Goal: Entertainment & Leisure: Browse casually

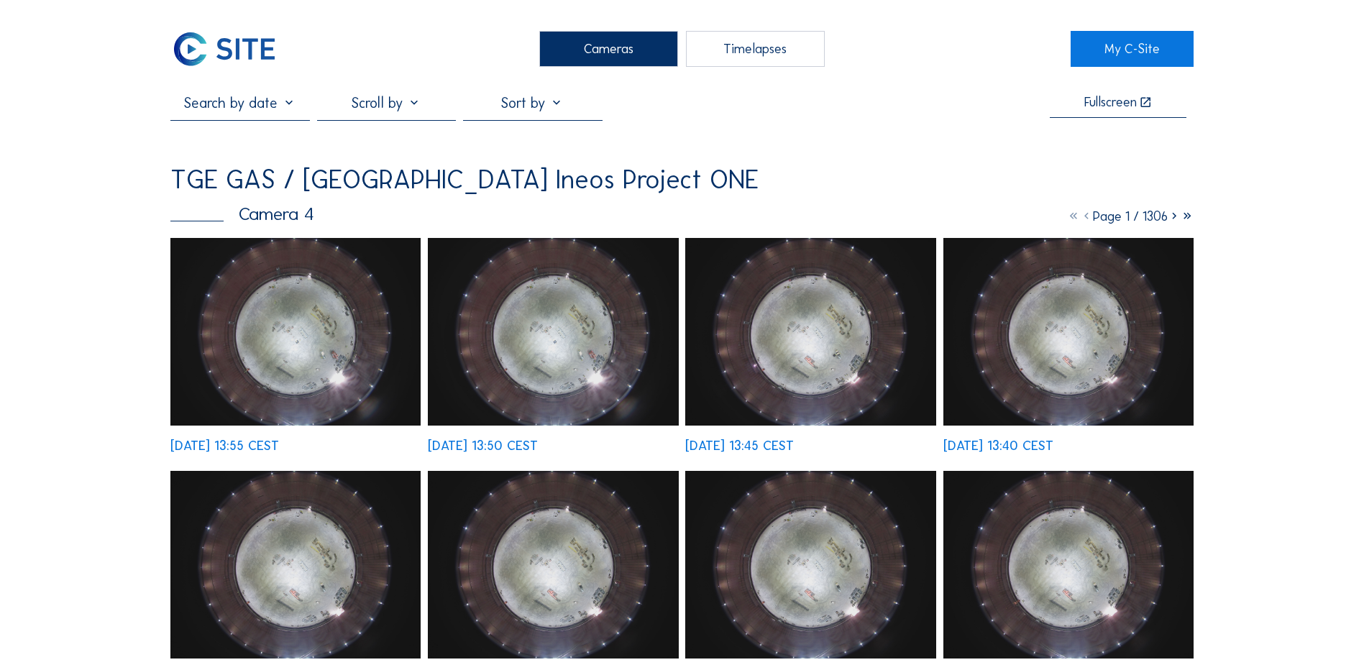
click at [582, 47] on div "Cameras" at bounding box center [608, 49] width 139 height 36
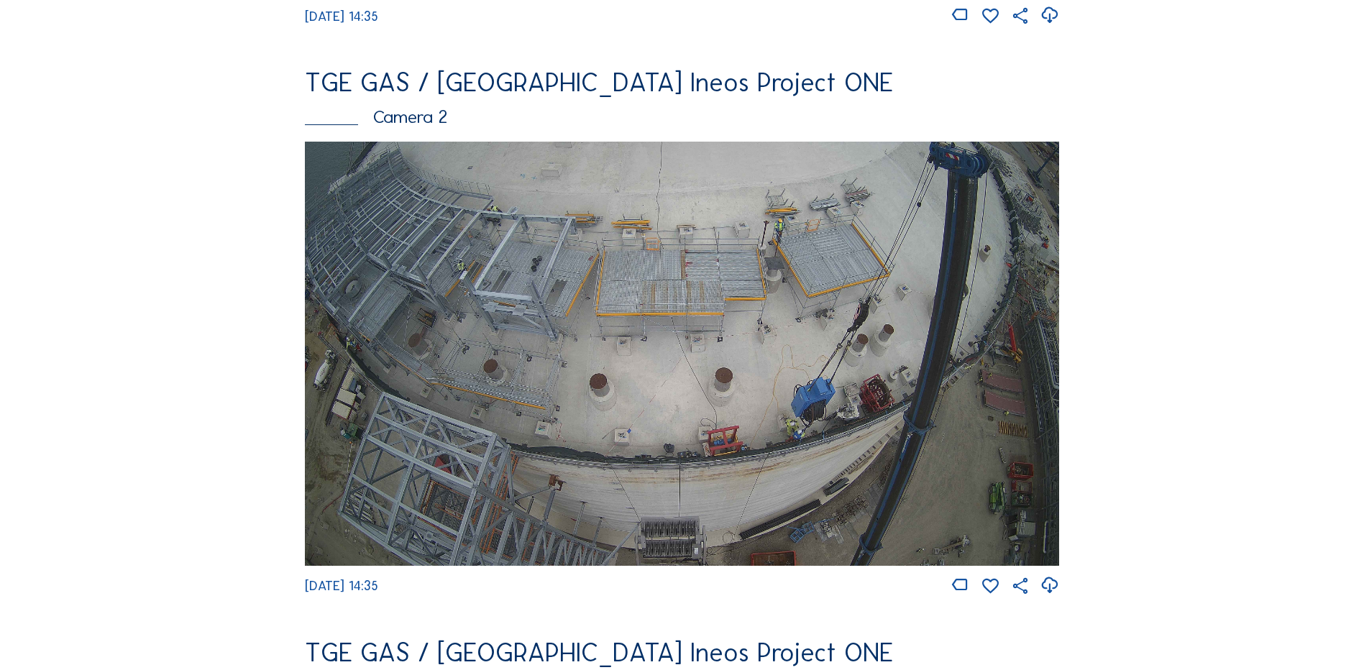
scroll to position [647, 0]
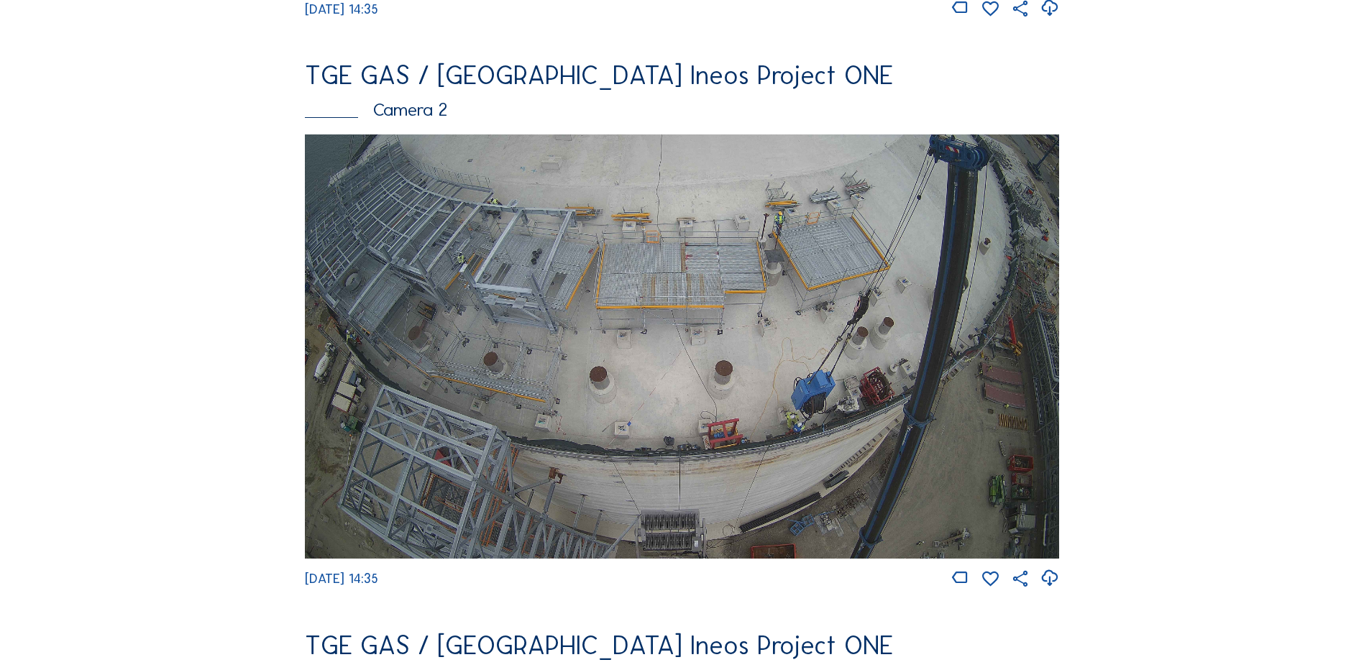
click at [543, 285] on img at bounding box center [682, 346] width 754 height 424
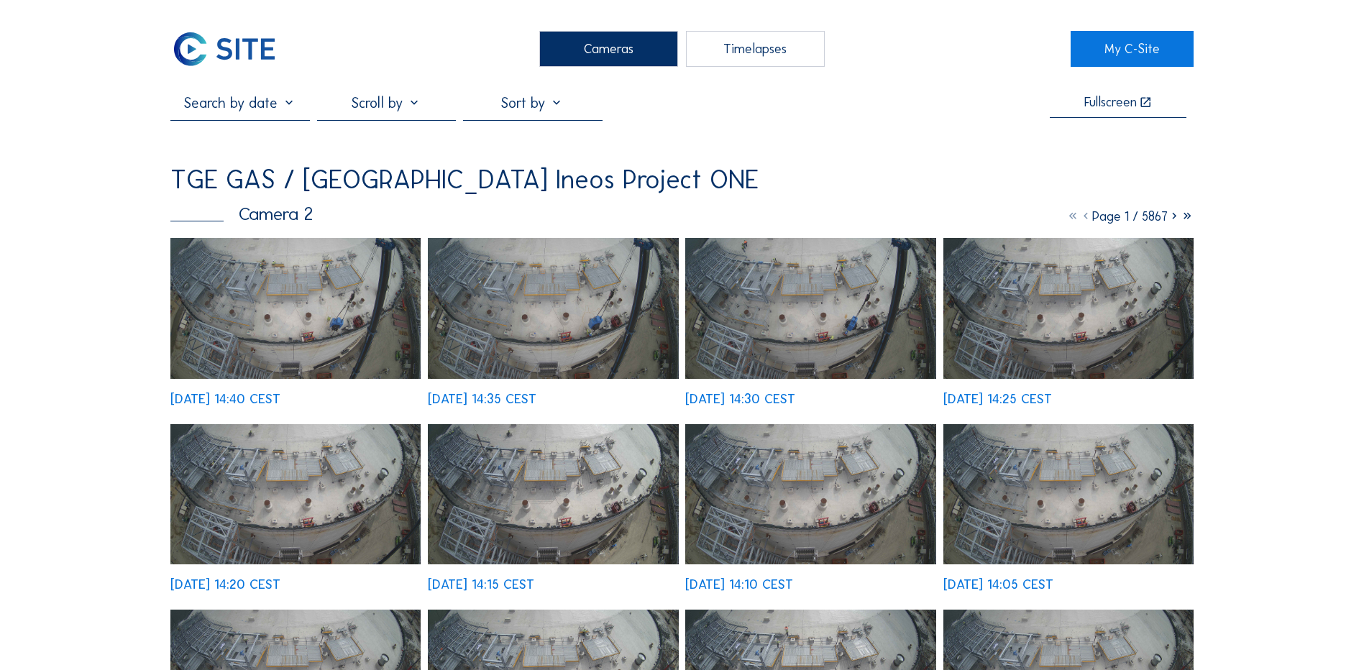
click at [279, 320] on img at bounding box center [295, 308] width 250 height 141
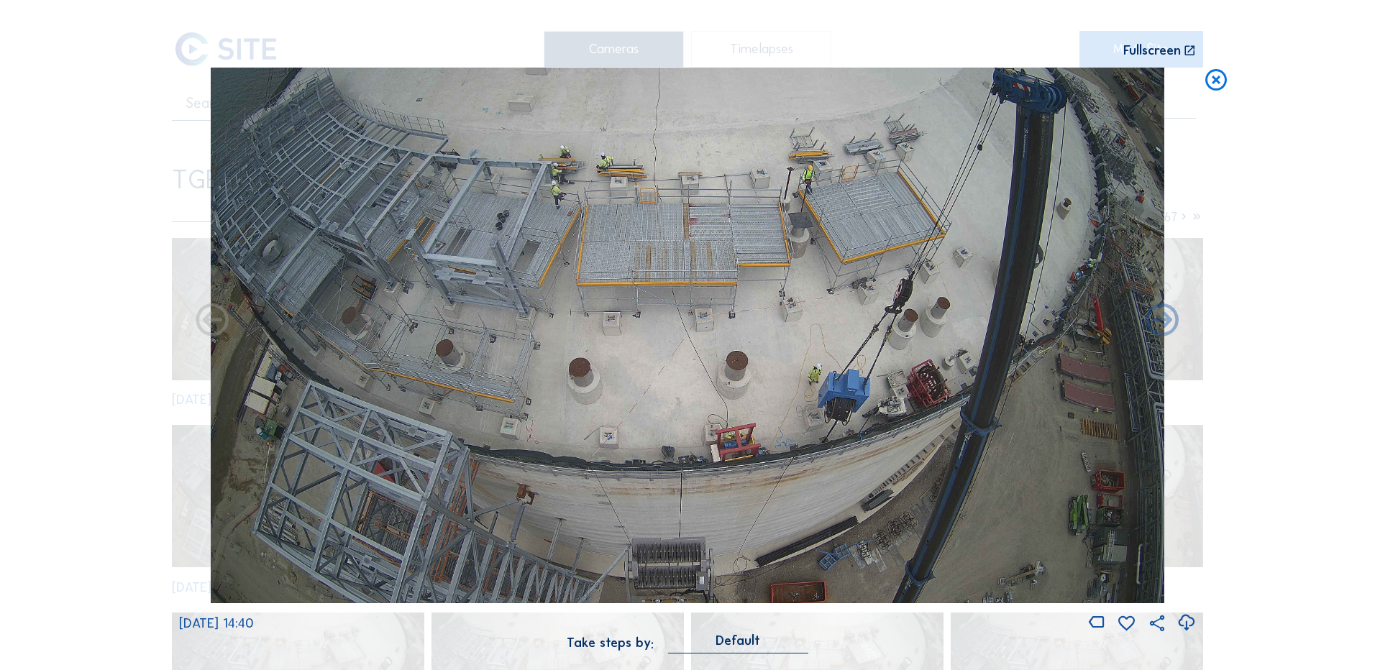
click at [1189, 625] on icon at bounding box center [1185, 623] width 19 height 24
click at [120, 321] on div "Scroll to travel through time | Press 'Alt' Button + Scroll to Zoom | Click and…" at bounding box center [687, 335] width 1375 height 670
click at [1215, 82] on icon at bounding box center [1216, 81] width 26 height 27
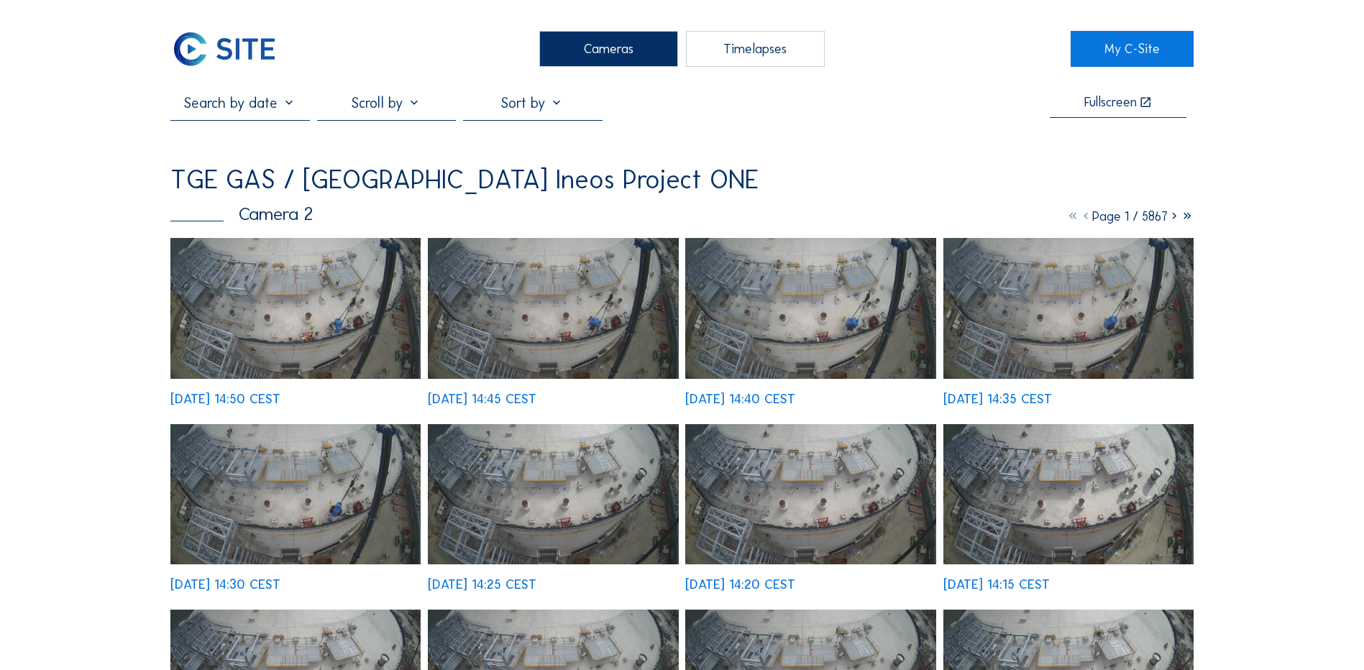
click at [324, 292] on img at bounding box center [295, 308] width 250 height 141
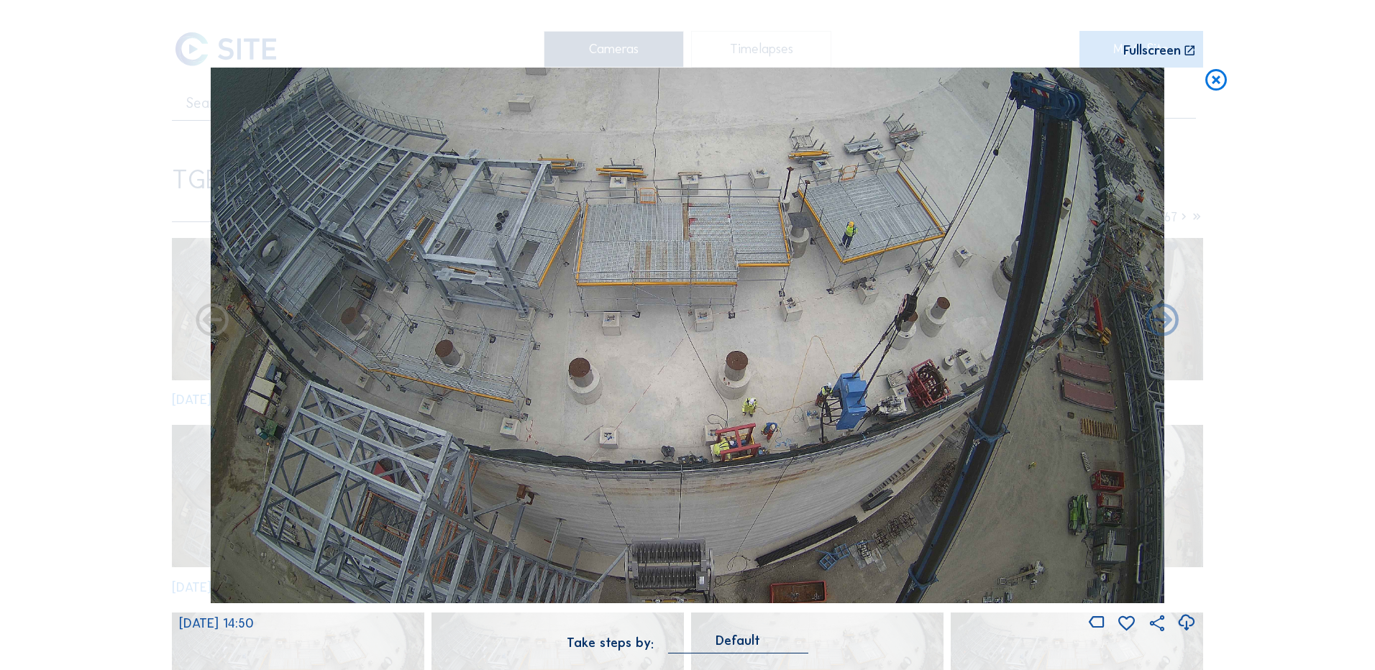
click at [1183, 621] on icon at bounding box center [1185, 623] width 19 height 24
drag, startPoint x: 105, startPoint y: 229, endPoint x: 250, endPoint y: 199, distance: 147.5
click at [105, 229] on div "Scroll to travel through time | Press 'Alt' Button + Scroll to Zoom | Click and…" at bounding box center [687, 335] width 1375 height 670
click at [1218, 75] on icon at bounding box center [1216, 81] width 26 height 27
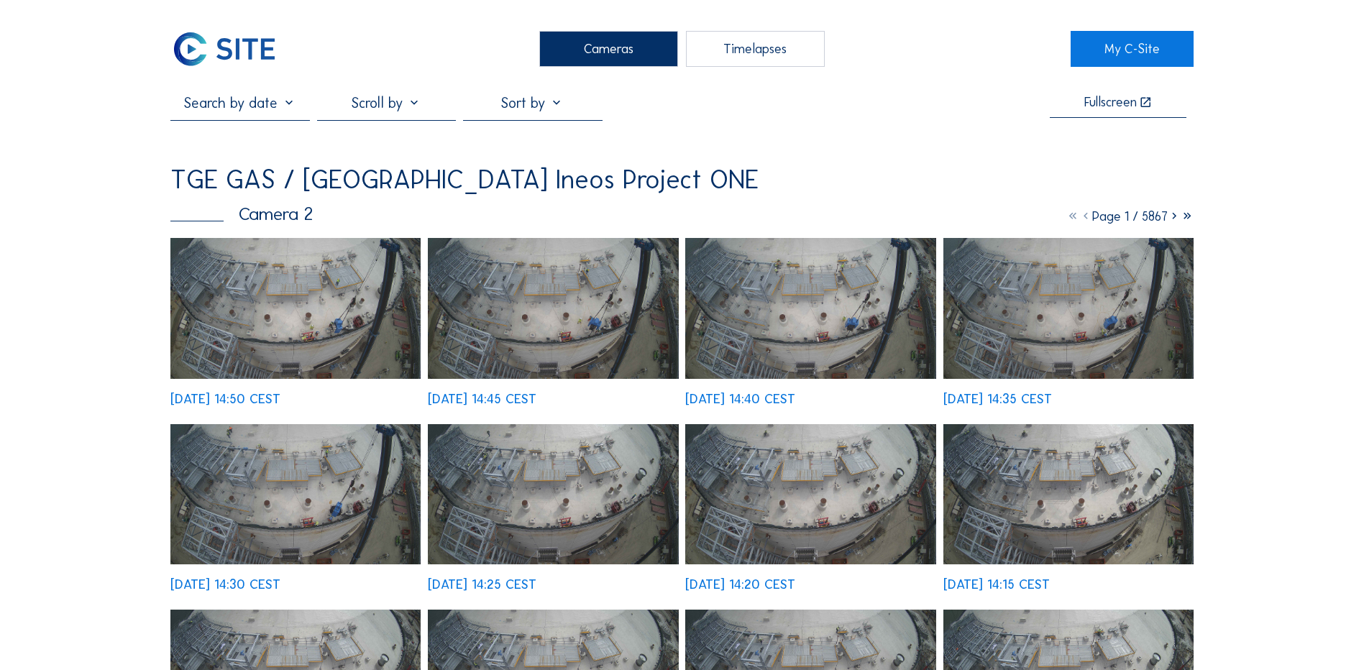
click at [589, 43] on div "Cameras" at bounding box center [608, 49] width 139 height 36
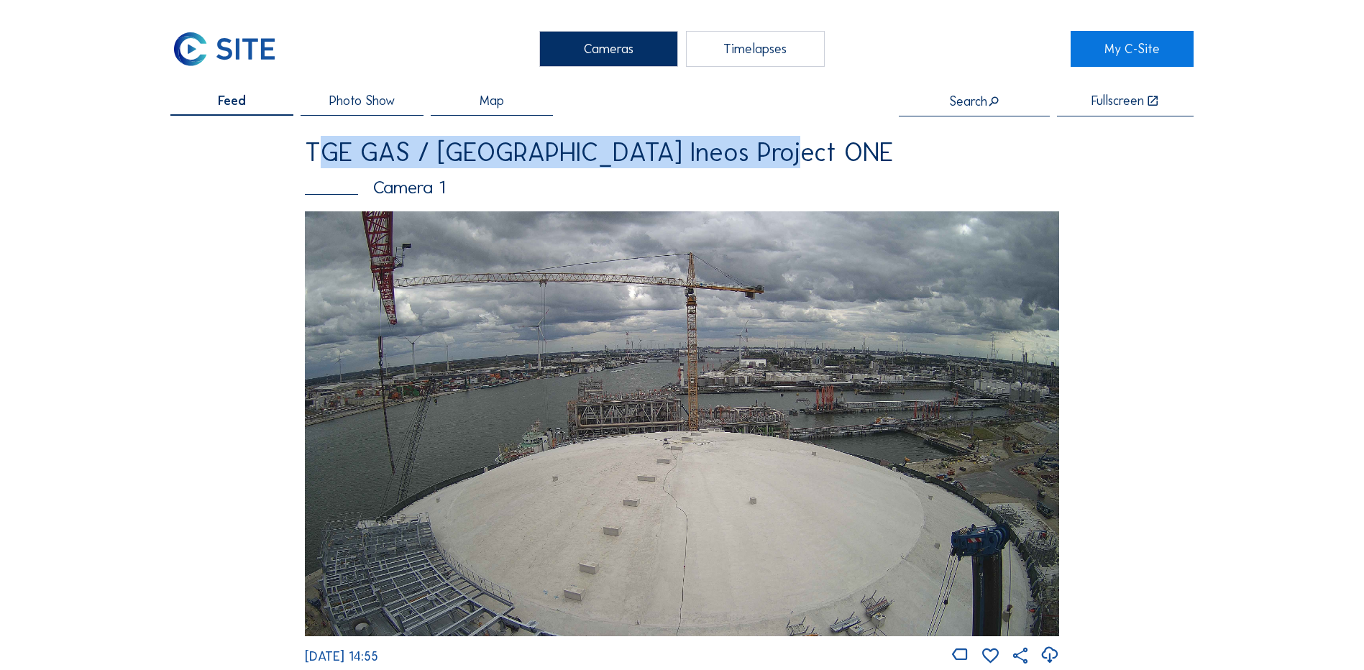
drag, startPoint x: 244, startPoint y: 155, endPoint x: 809, endPoint y: 163, distance: 564.5
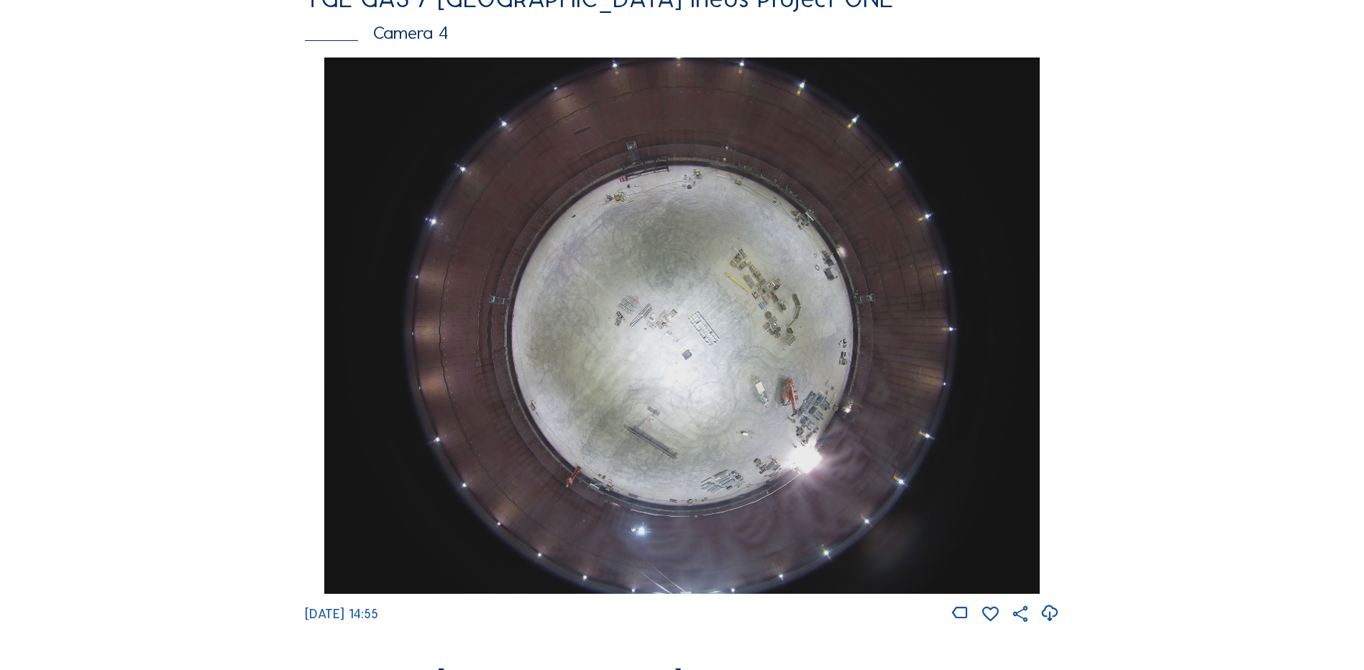
scroll to position [1366, 0]
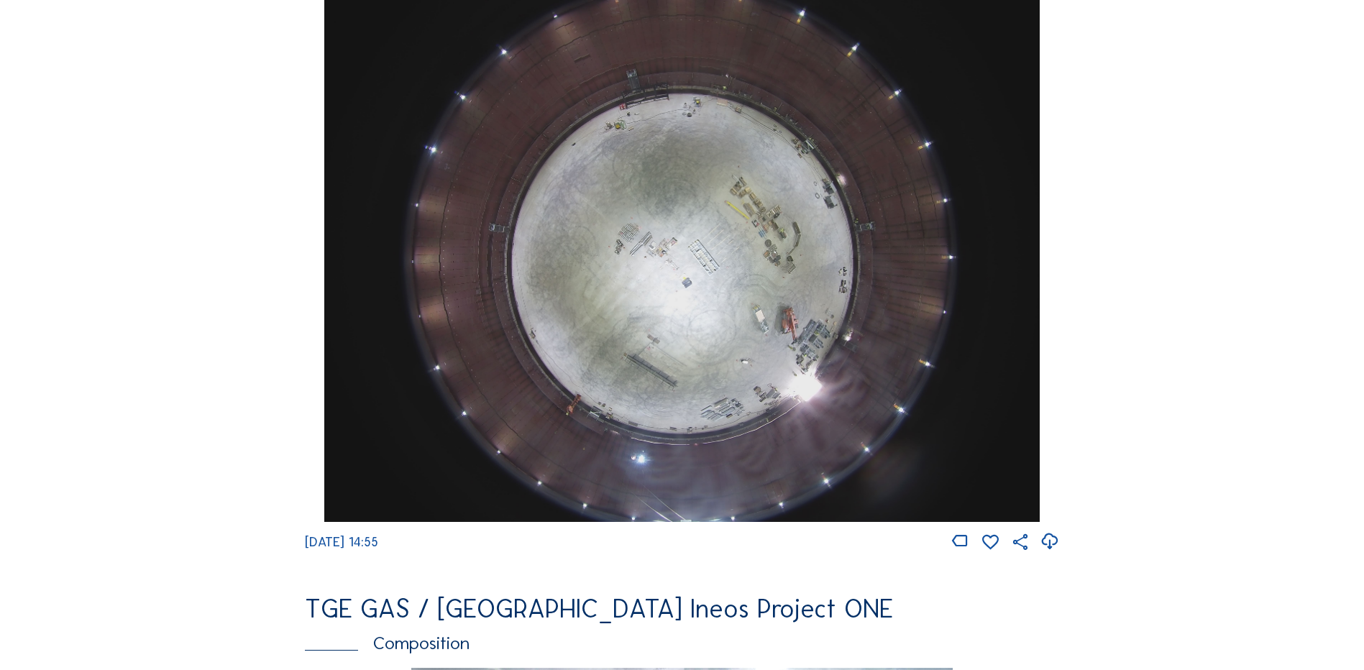
click at [565, 273] on img at bounding box center [681, 254] width 715 height 536
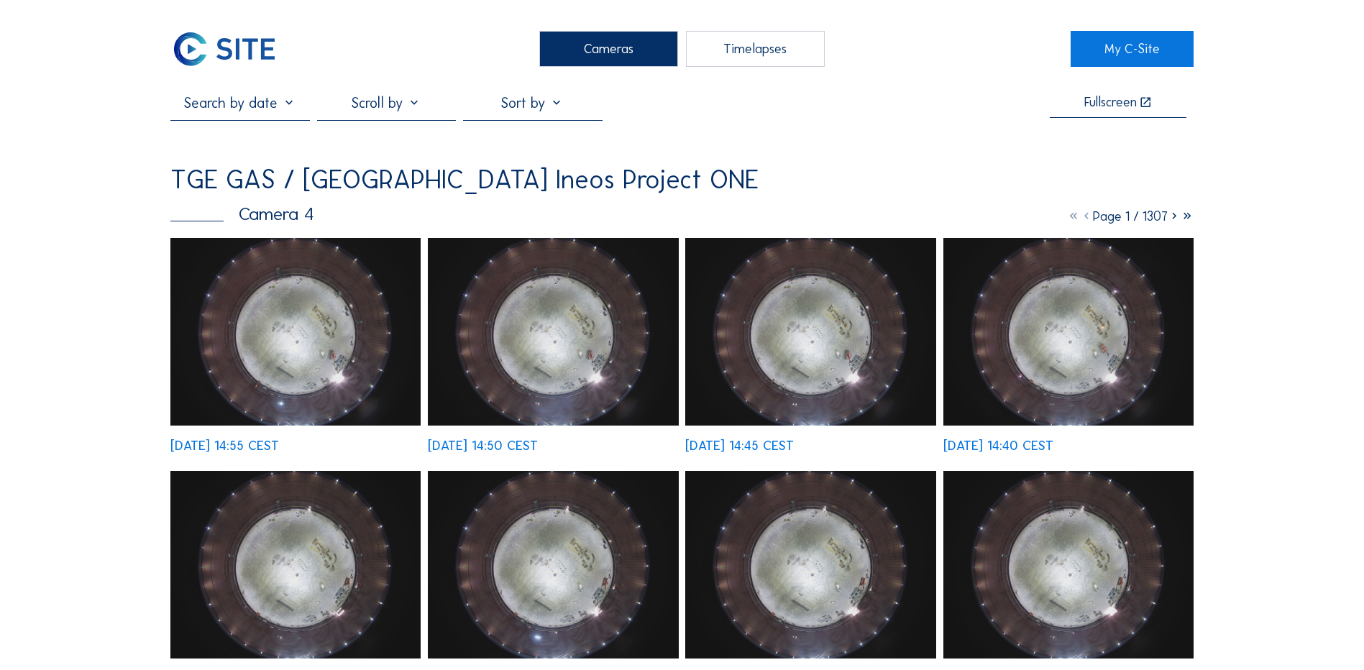
click at [296, 316] on img at bounding box center [295, 332] width 250 height 188
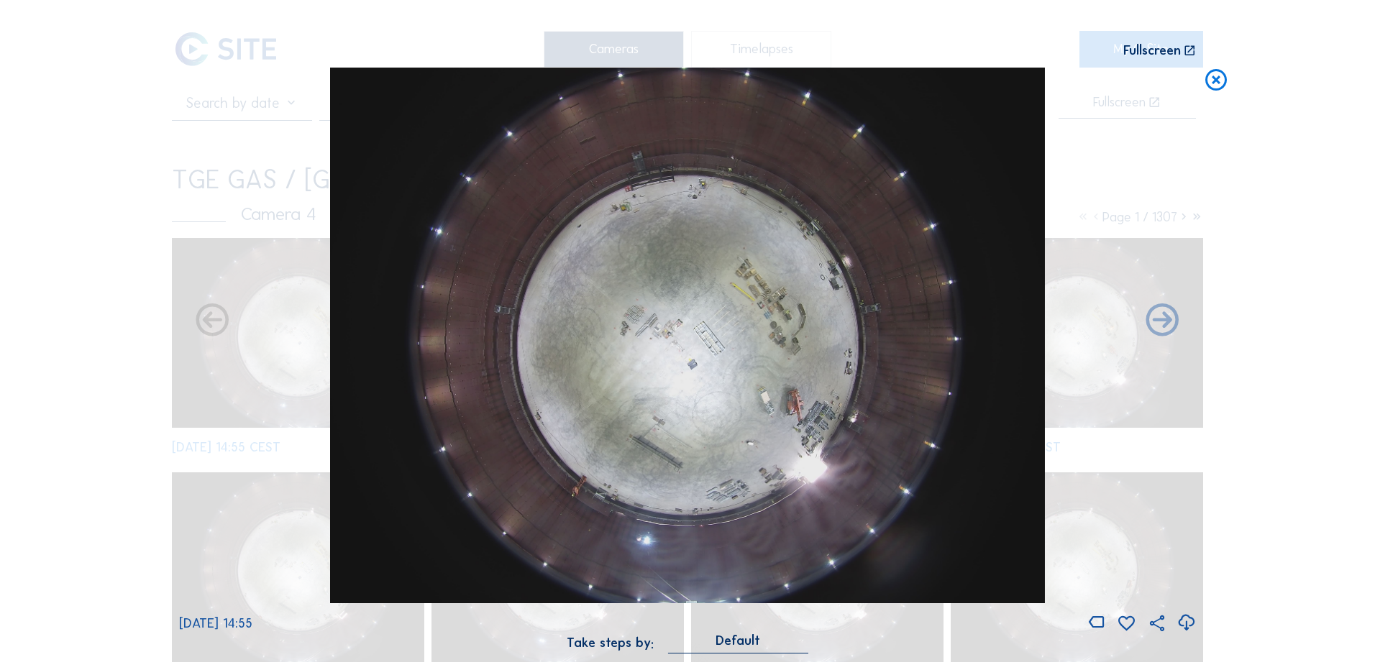
click at [1182, 625] on icon at bounding box center [1185, 623] width 19 height 24
click at [117, 232] on div "Scroll to travel through time | Press 'Alt' Button + Scroll to Zoom | Click and…" at bounding box center [687, 335] width 1375 height 670
click at [1199, 80] on div "Scroll to travel through time | Press 'Alt' Button + Scroll to Zoom | Click and…" at bounding box center [687, 335] width 1375 height 670
click at [1211, 81] on icon at bounding box center [1216, 81] width 26 height 27
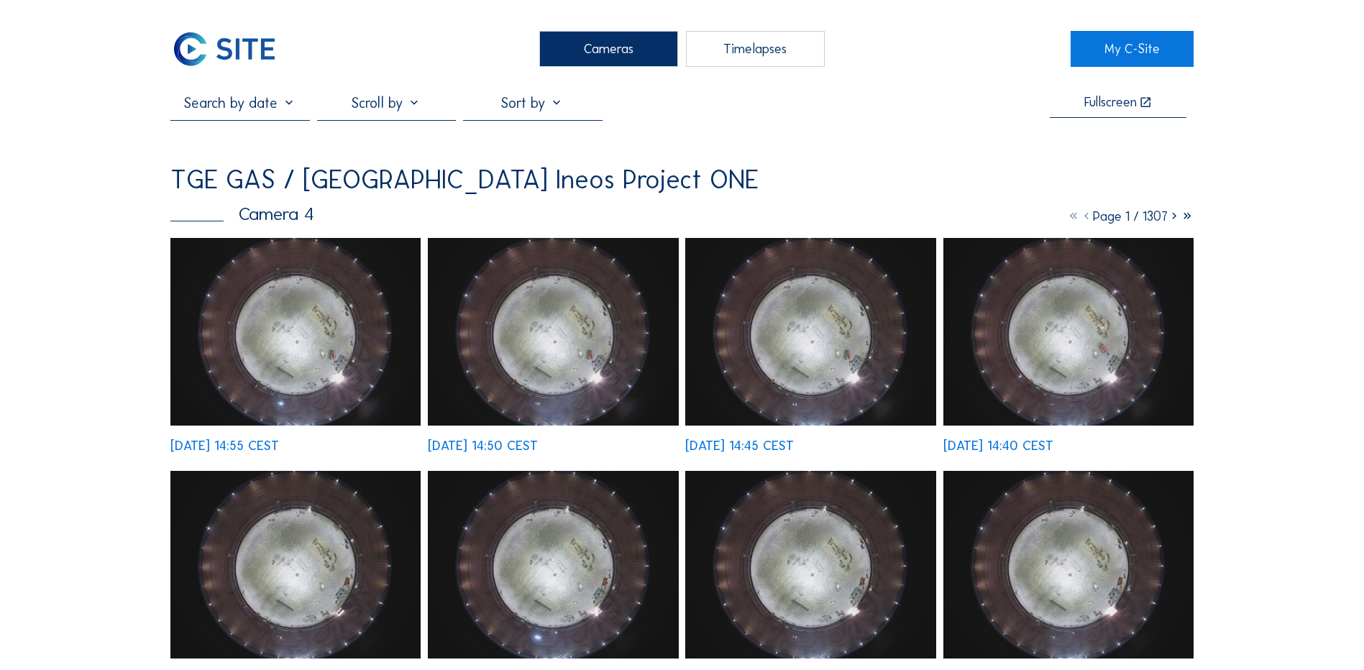
click at [631, 57] on div "Cameras" at bounding box center [608, 49] width 139 height 36
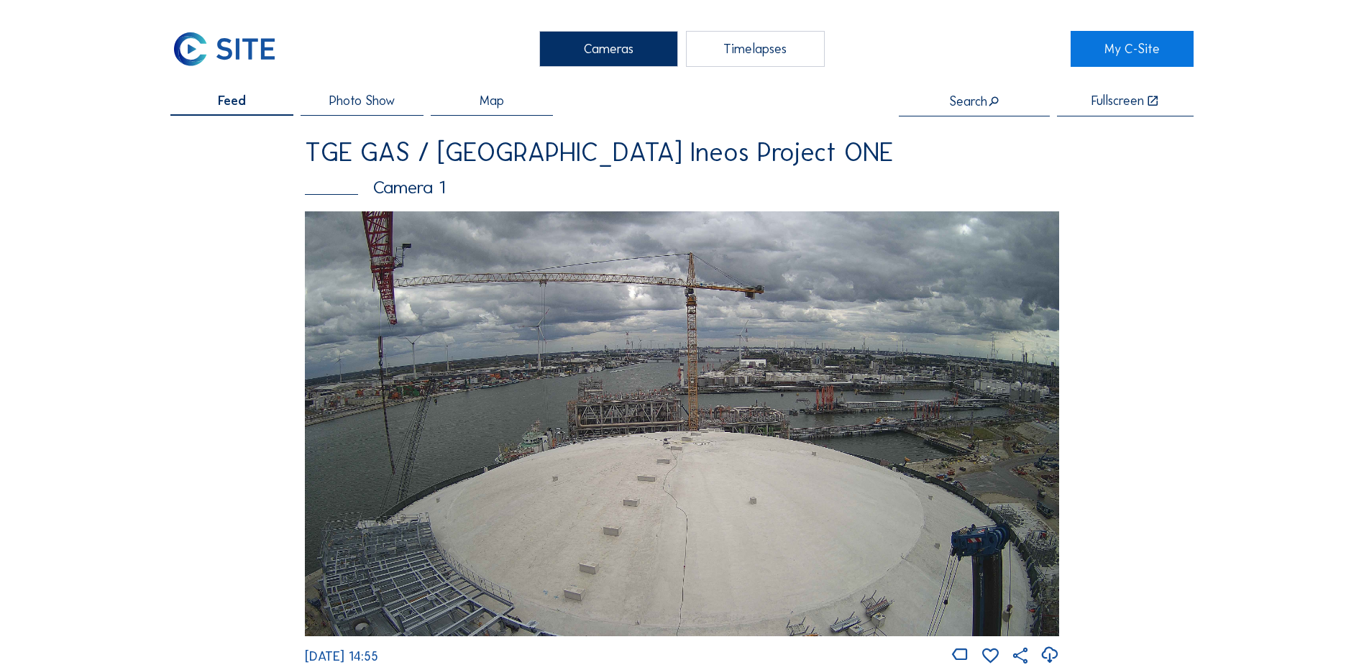
click at [636, 404] on img at bounding box center [682, 423] width 754 height 424
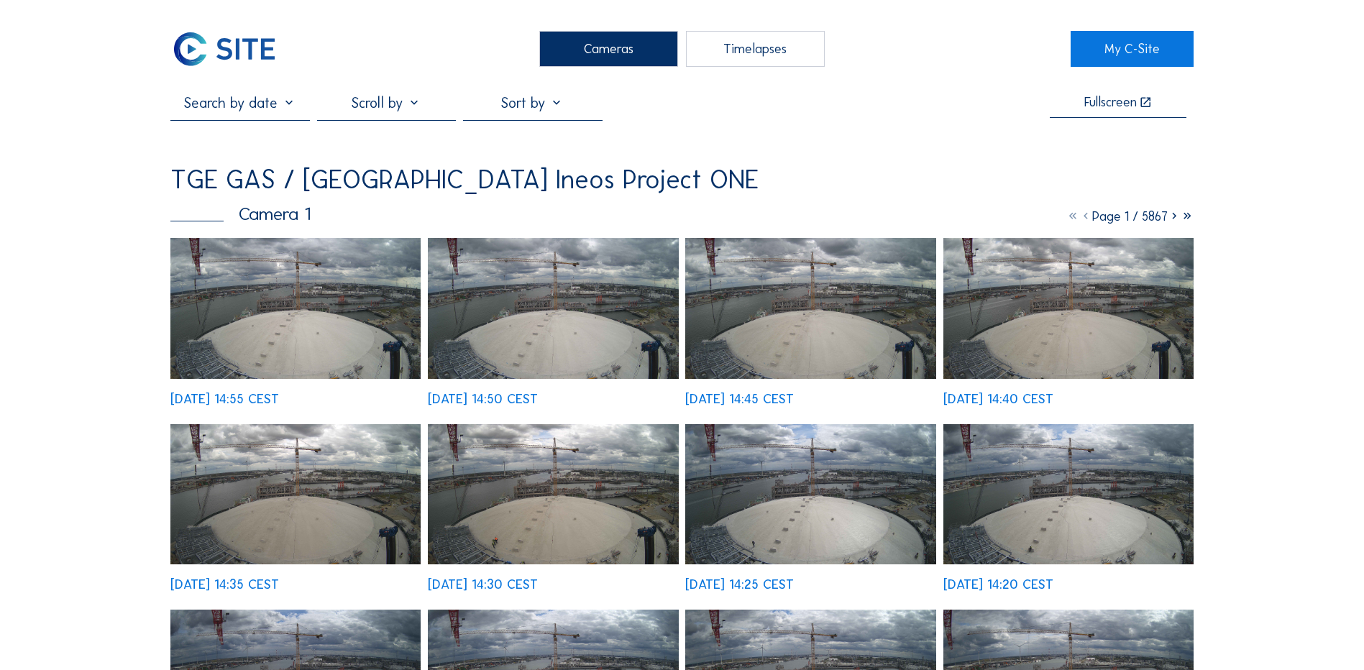
click at [301, 319] on img at bounding box center [295, 308] width 250 height 141
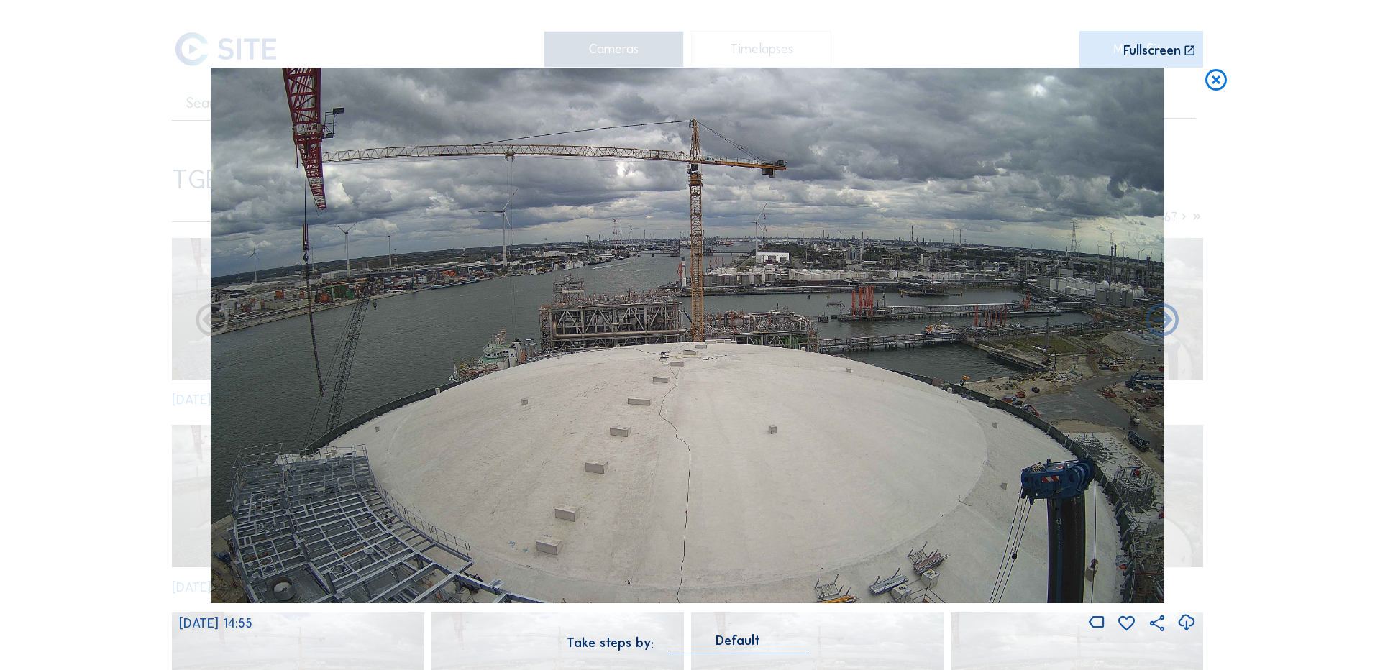
click at [1184, 624] on icon at bounding box center [1185, 623] width 19 height 24
click at [1231, 511] on div "Scroll to travel through time | Press 'Alt' Button + Scroll to Zoom | Click and…" at bounding box center [687, 335] width 1375 height 670
click at [1215, 80] on icon at bounding box center [1216, 81] width 26 height 27
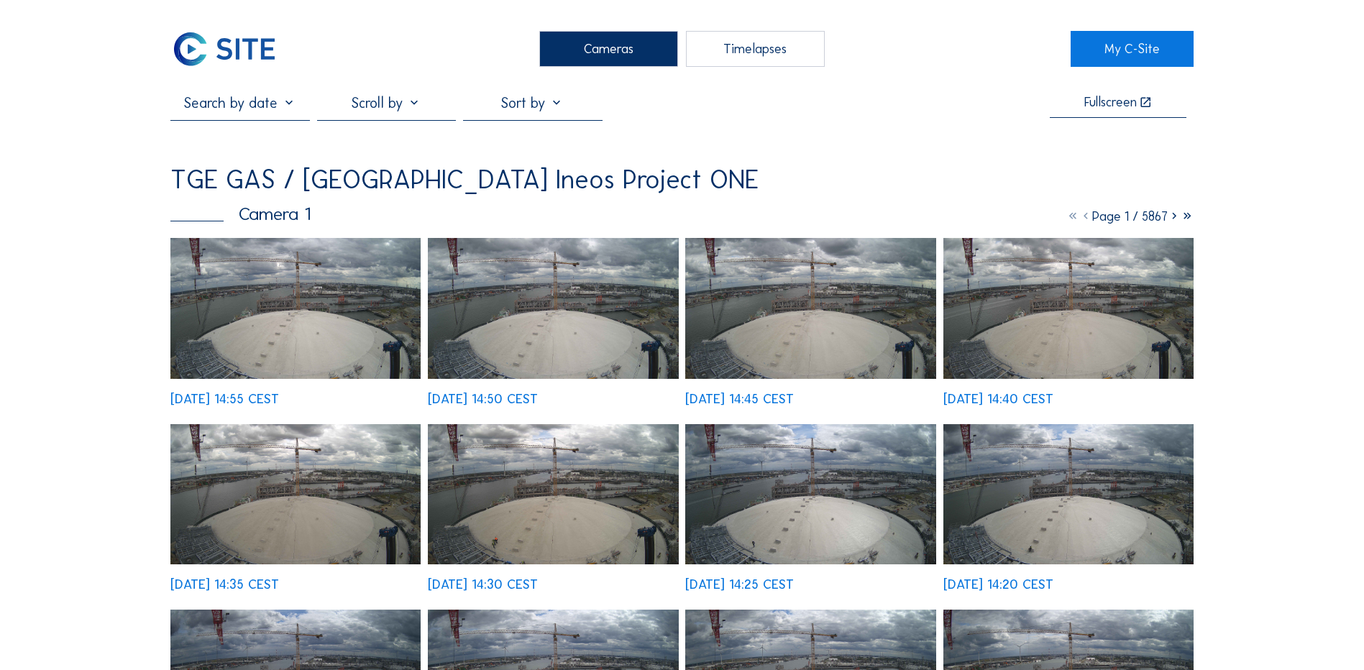
click at [605, 44] on div "Cameras" at bounding box center [608, 49] width 139 height 36
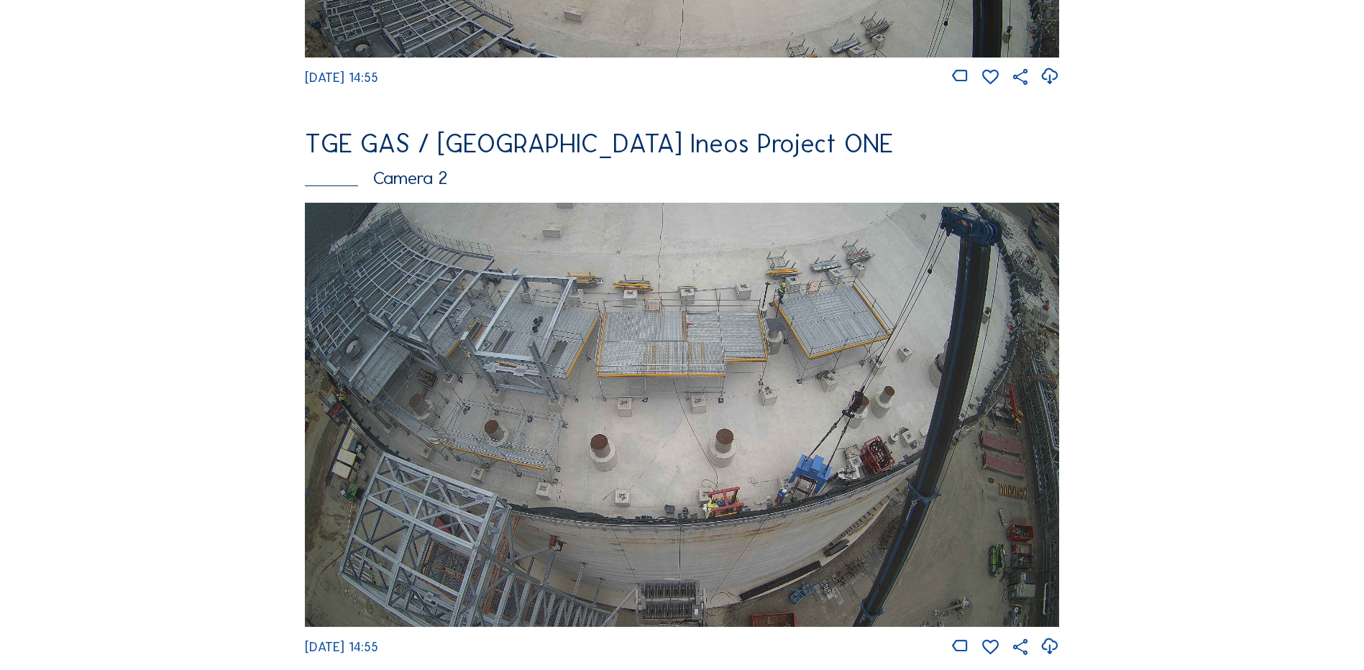
scroll to position [647, 0]
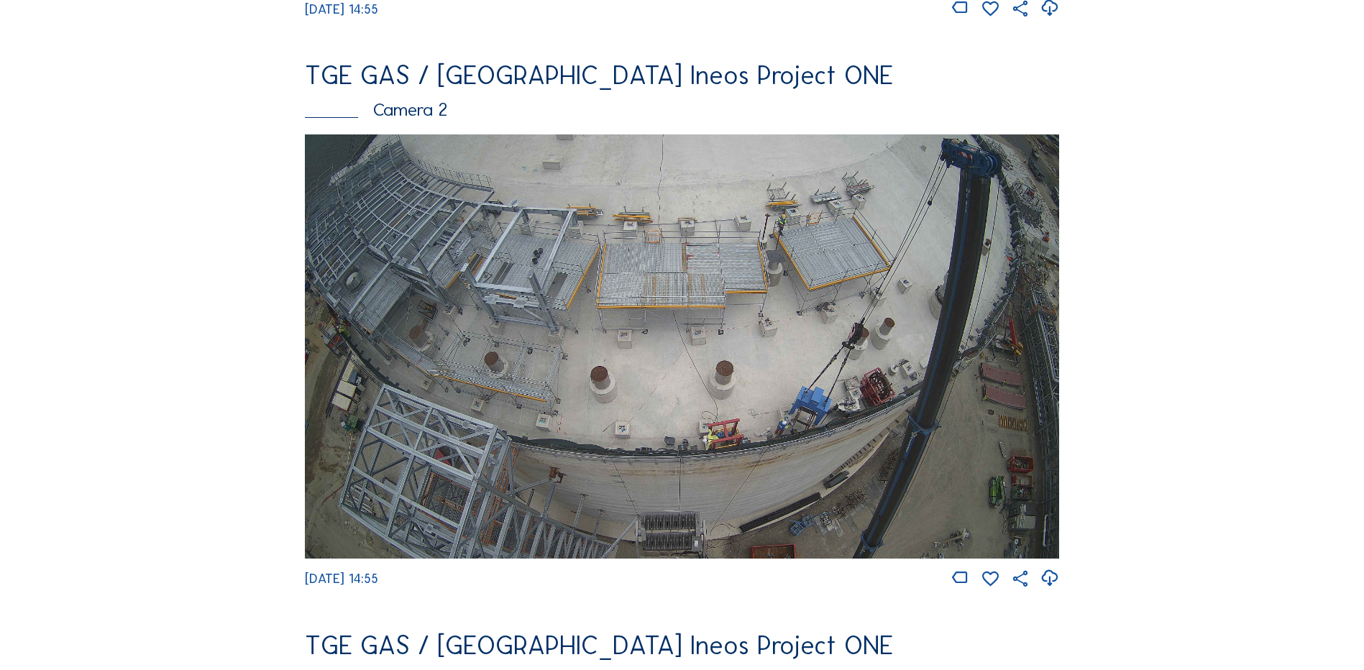
click at [656, 321] on img at bounding box center [682, 346] width 754 height 424
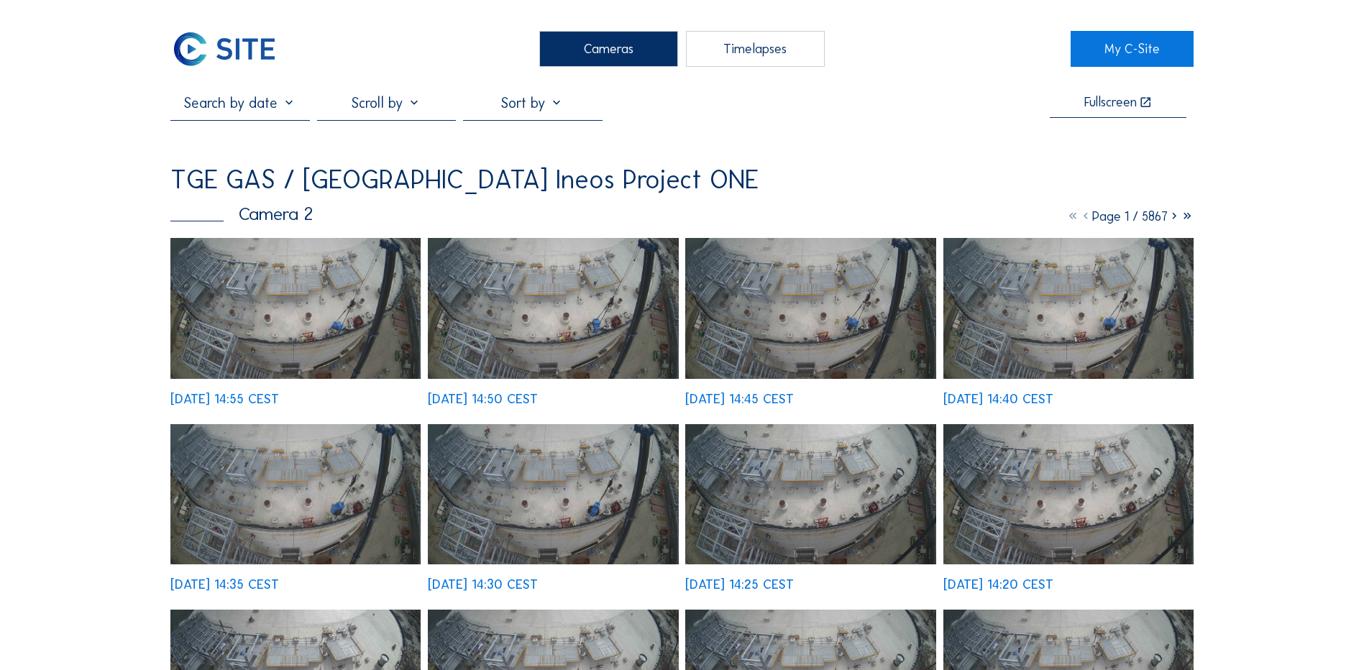
click at [267, 296] on img at bounding box center [295, 308] width 250 height 141
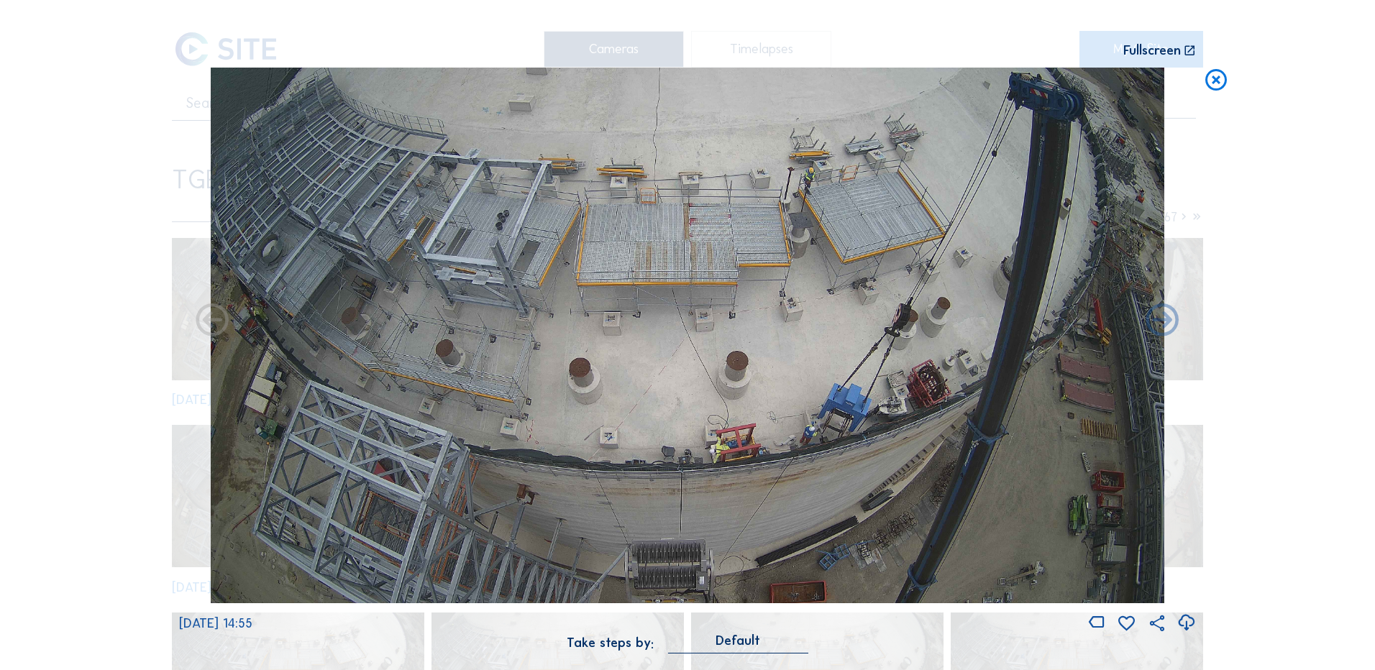
click at [1184, 621] on icon at bounding box center [1185, 623] width 19 height 24
drag, startPoint x: 50, startPoint y: 269, endPoint x: 385, endPoint y: 203, distance: 341.4
click at [50, 269] on div "Scroll to travel through time | Press 'Alt' Button + Scroll to Zoom | Click and…" at bounding box center [687, 335] width 1375 height 670
click at [1212, 82] on icon at bounding box center [1216, 81] width 26 height 27
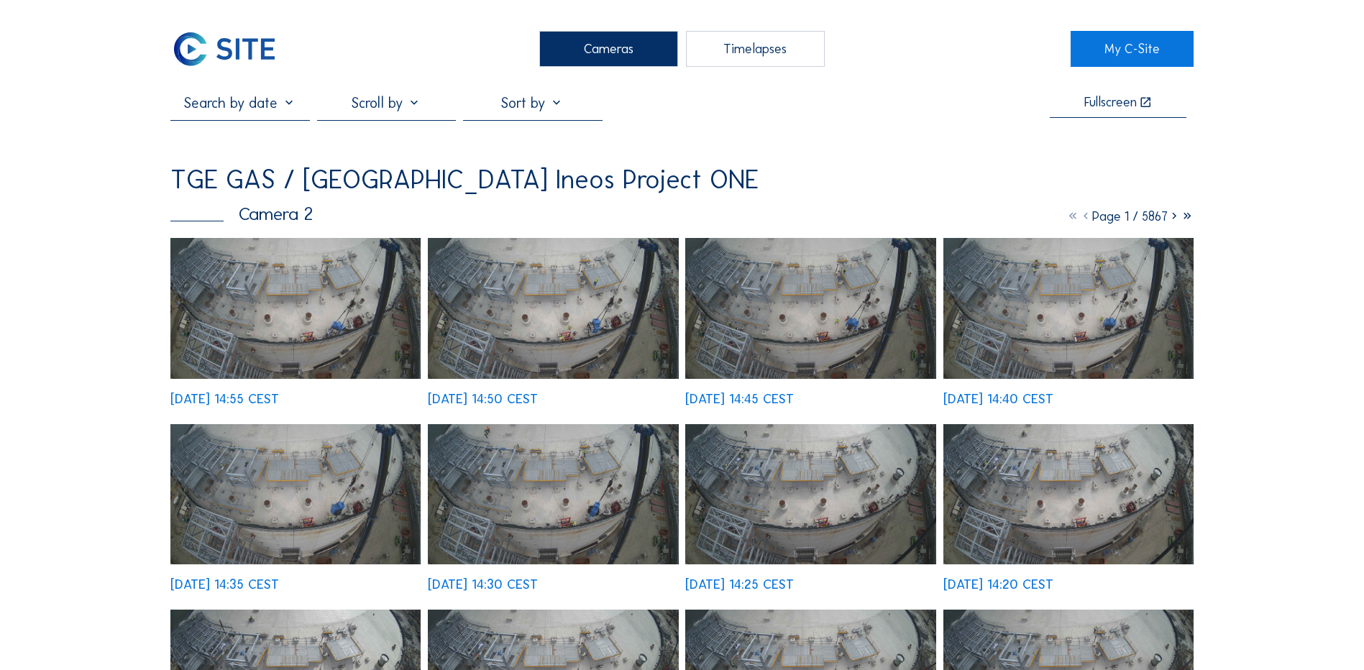
click at [600, 51] on div "Cameras" at bounding box center [608, 49] width 139 height 36
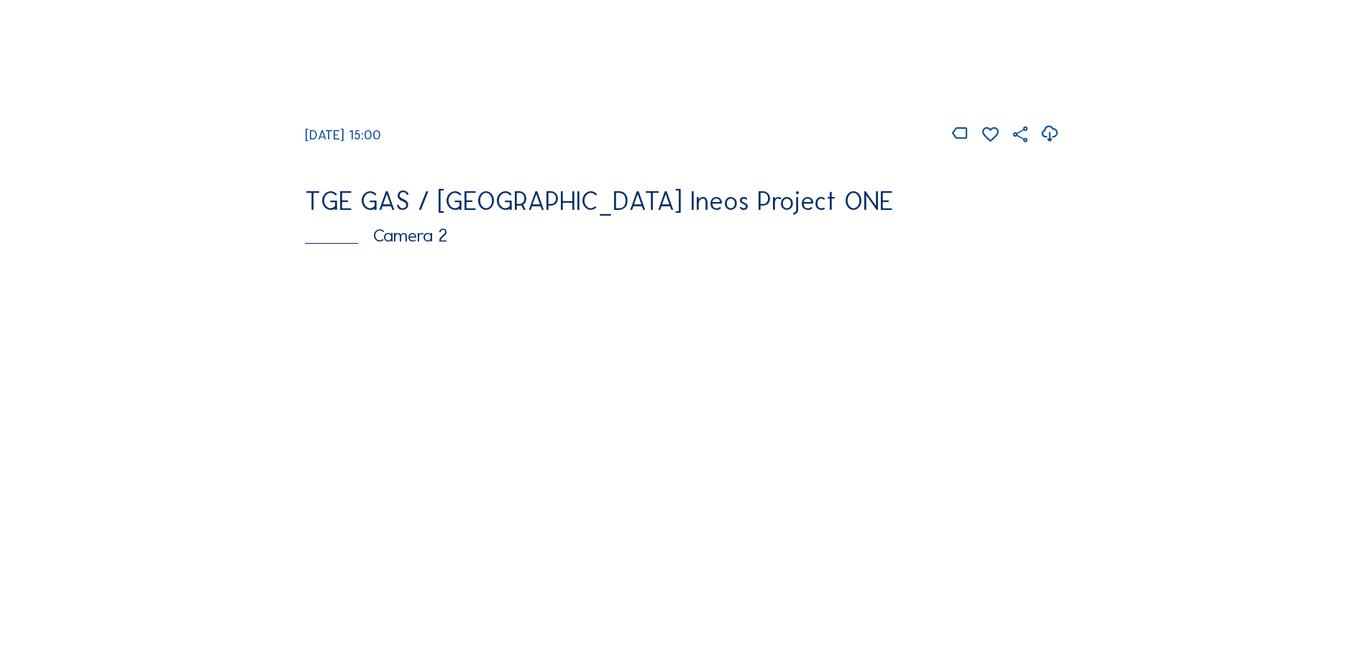
scroll to position [575, 0]
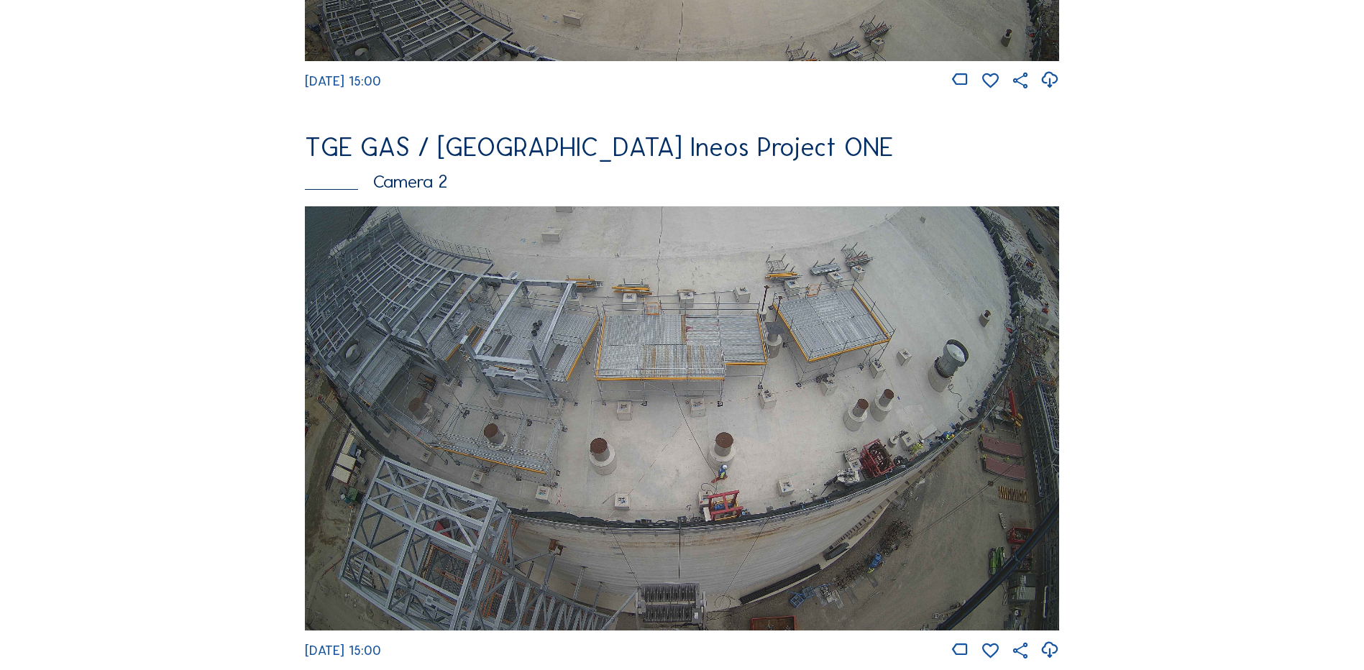
click at [623, 367] on img at bounding box center [682, 418] width 754 height 424
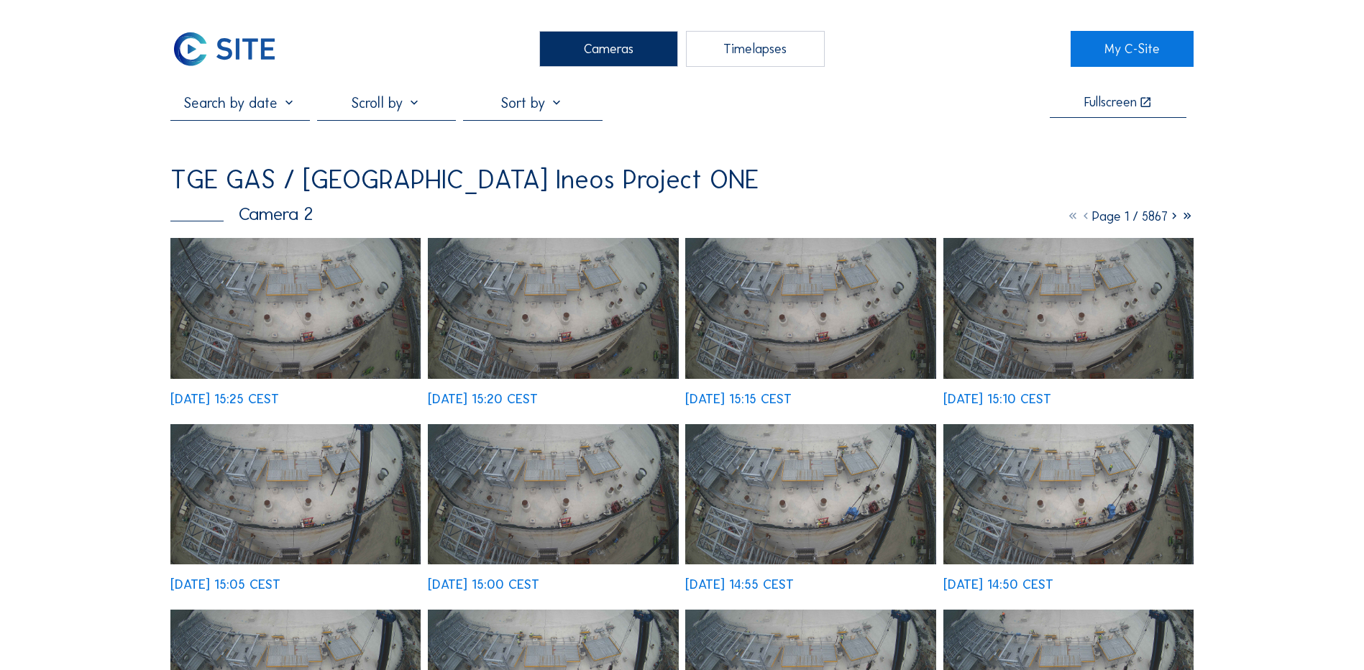
click at [301, 288] on img at bounding box center [295, 308] width 250 height 141
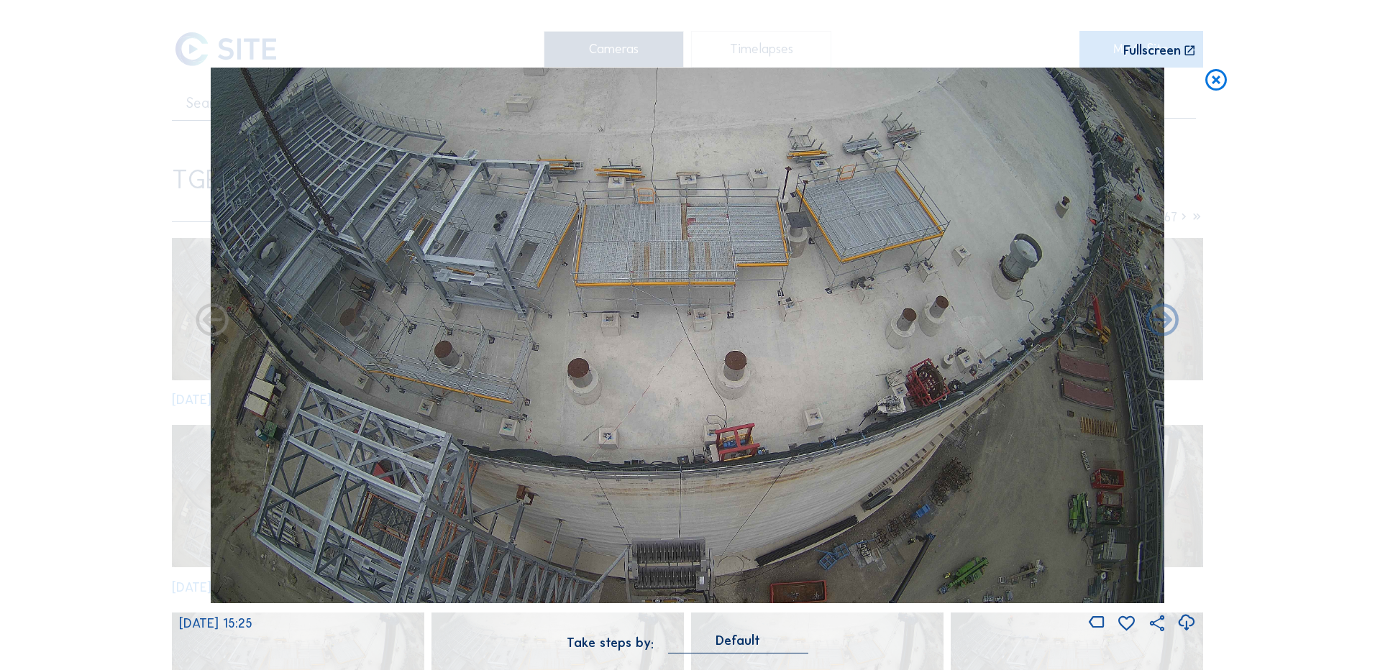
click at [1189, 621] on icon at bounding box center [1185, 623] width 19 height 24
click at [51, 186] on div "Scroll to travel through time | Press 'Alt' Button + Scroll to Zoom | Click and…" at bounding box center [687, 335] width 1375 height 670
click at [1218, 78] on icon at bounding box center [1216, 81] width 26 height 27
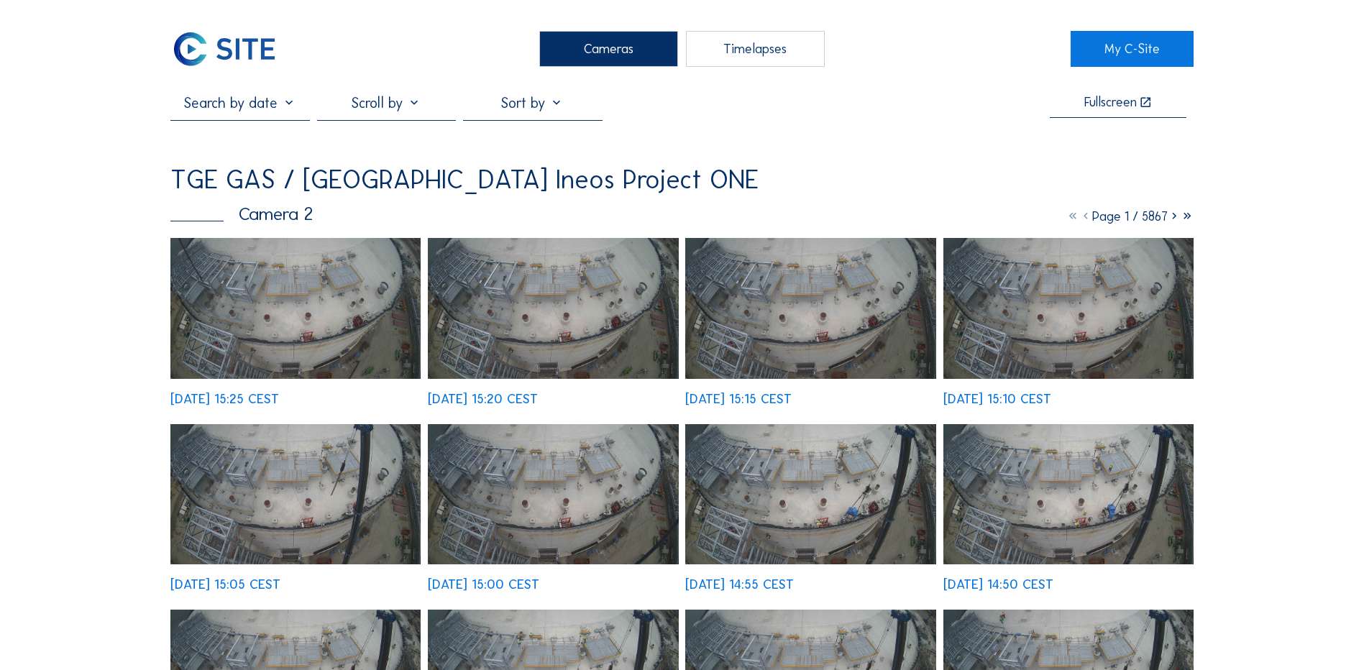
click at [600, 56] on div "Cameras" at bounding box center [608, 49] width 139 height 36
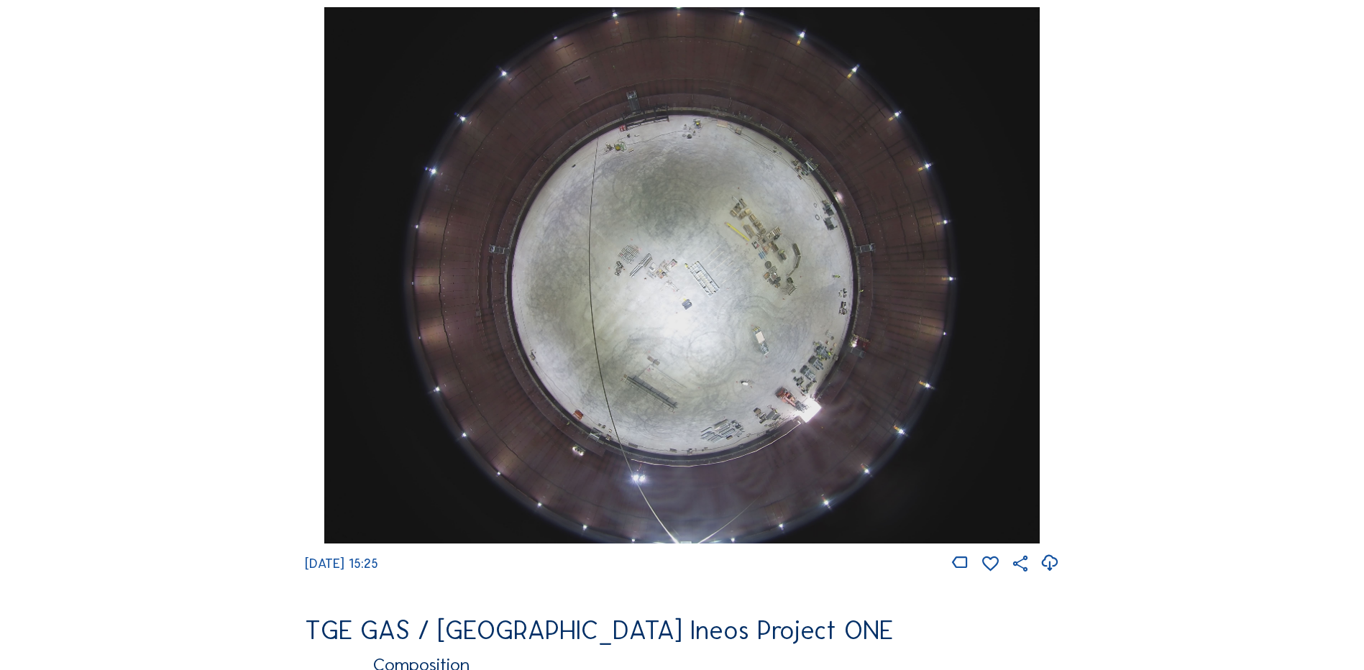
scroll to position [1366, 0]
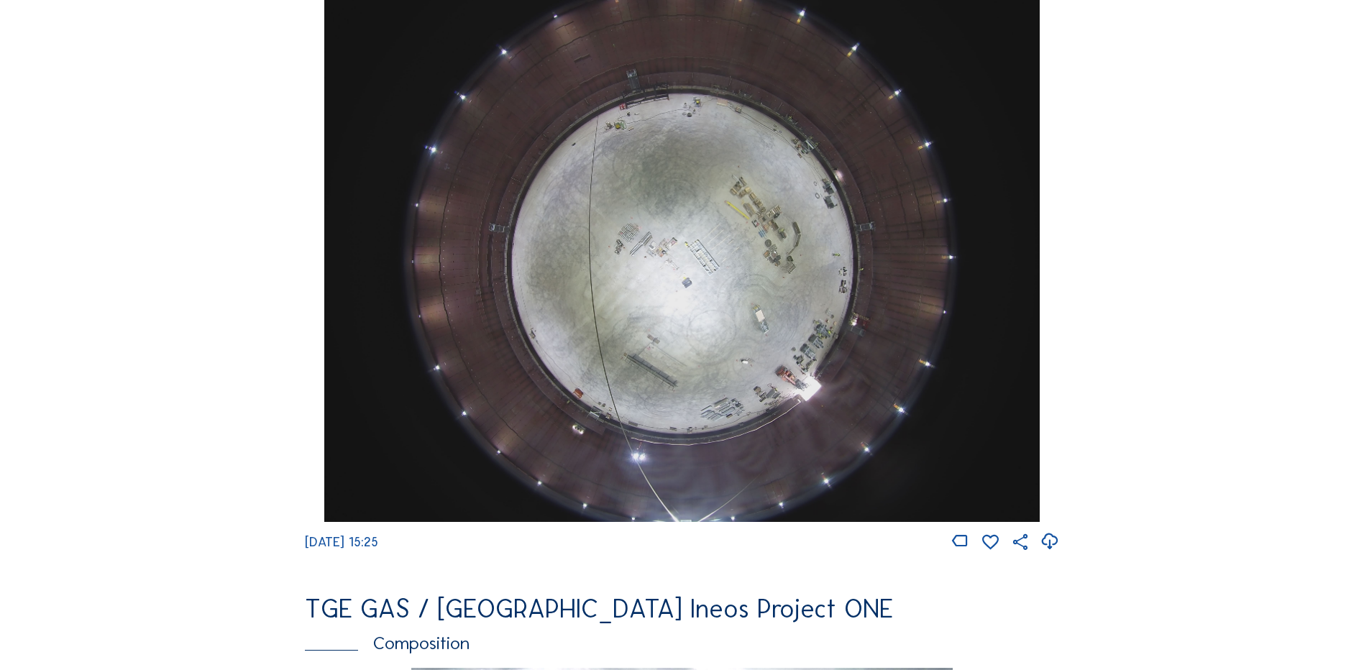
click at [682, 278] on img at bounding box center [681, 254] width 715 height 536
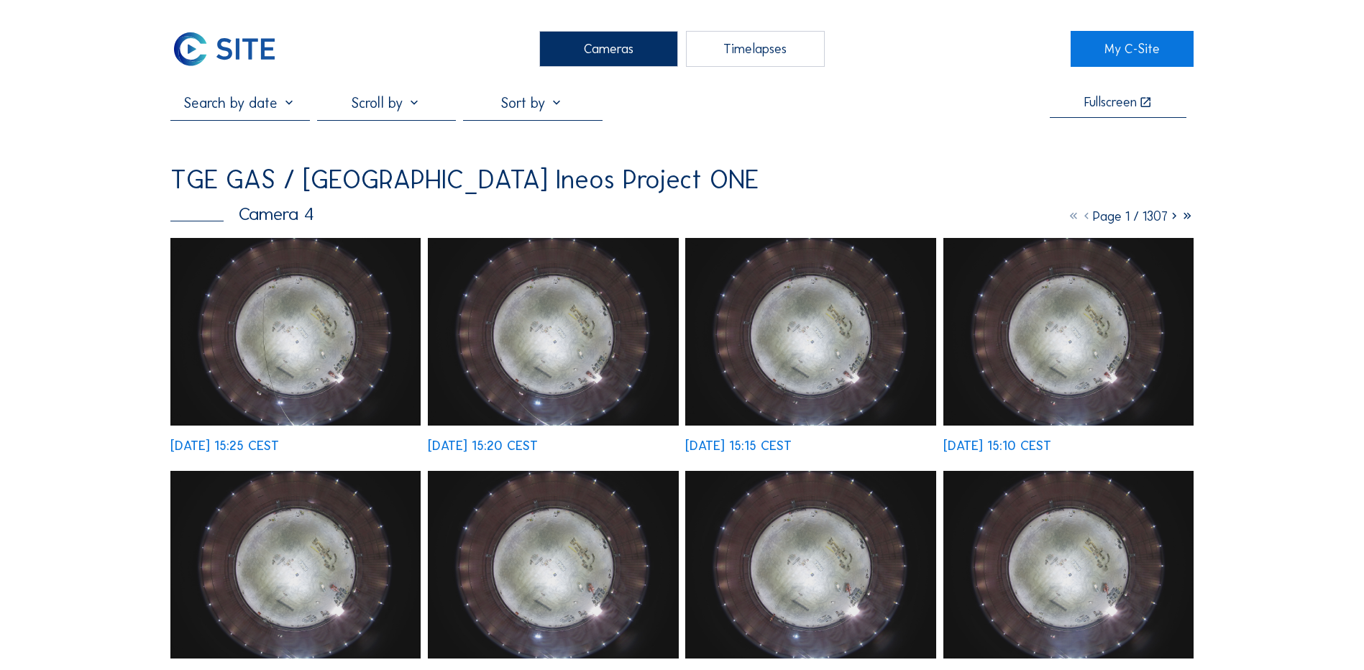
click at [239, 310] on img at bounding box center [295, 332] width 250 height 188
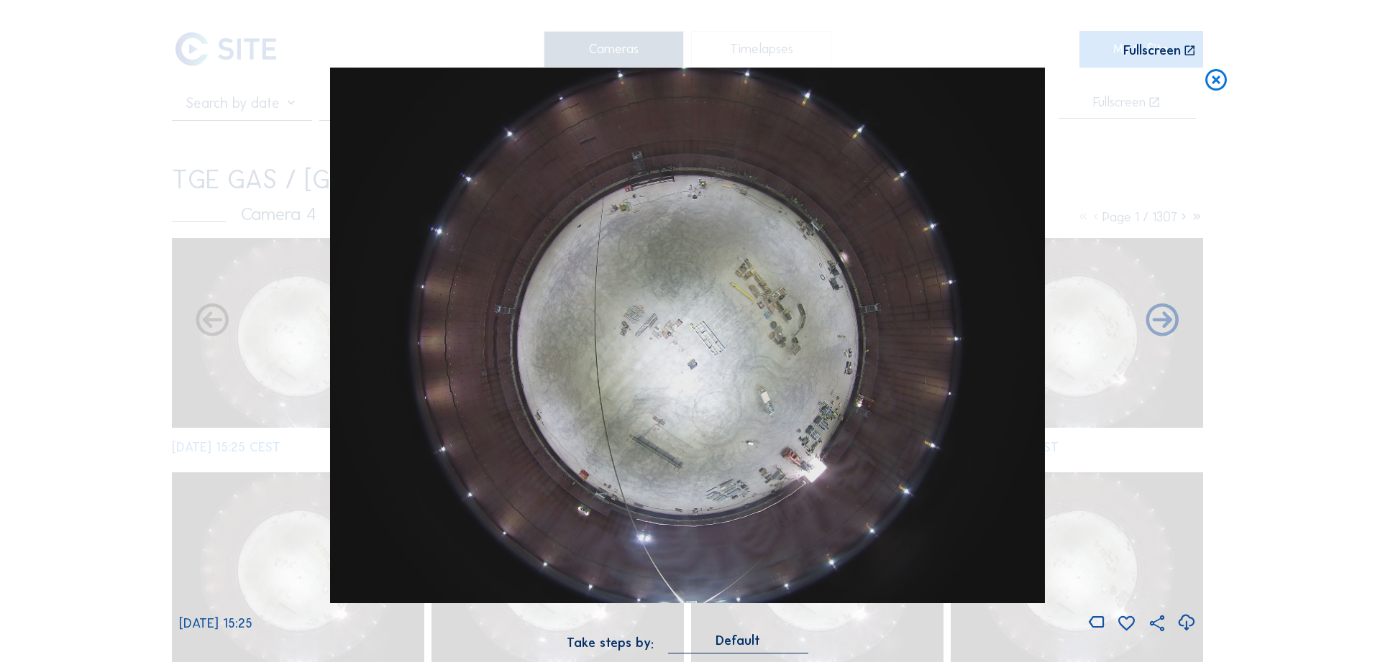
click at [1184, 623] on icon at bounding box center [1185, 623] width 19 height 24
click at [142, 221] on div "Scroll to travel through time | Press 'Alt' Button + Scroll to Zoom | Click and…" at bounding box center [687, 335] width 1375 height 670
click at [134, 198] on div "Scroll to travel through time | Press 'Alt' Button + Scroll to Zoom | Click and…" at bounding box center [687, 335] width 1375 height 670
click at [1217, 81] on icon at bounding box center [1216, 81] width 26 height 27
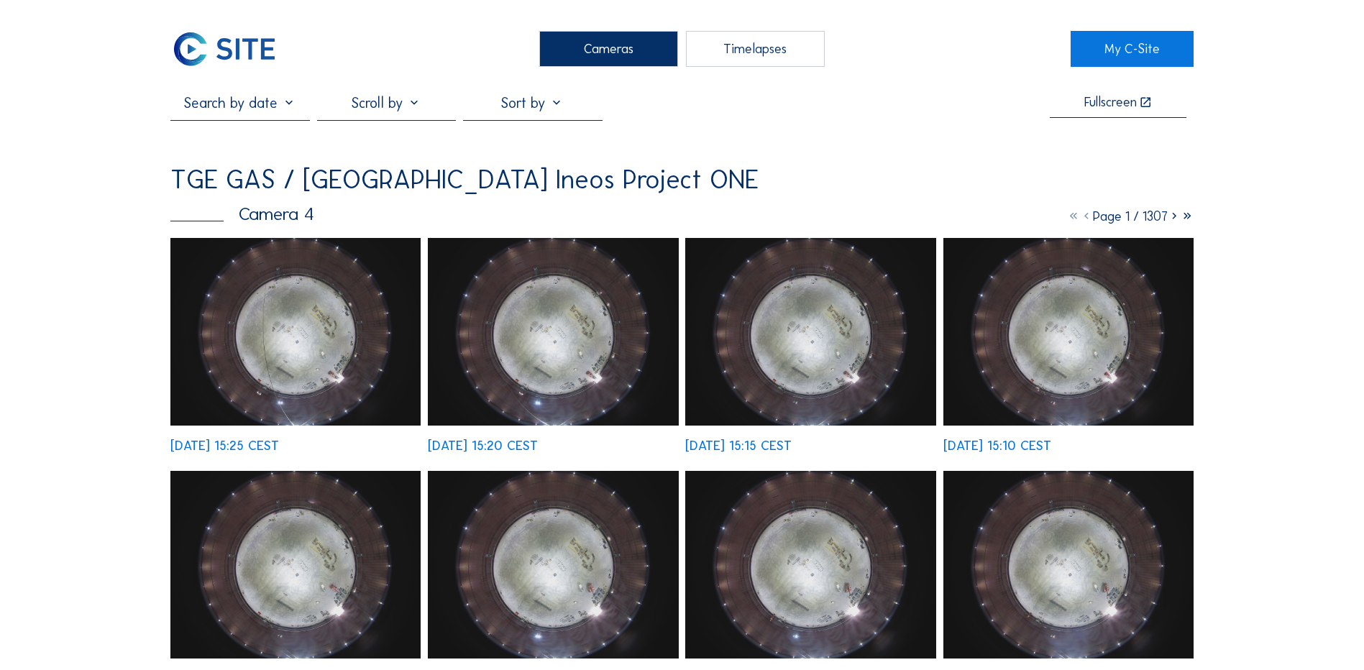
click at [615, 40] on div "Cameras" at bounding box center [608, 49] width 139 height 36
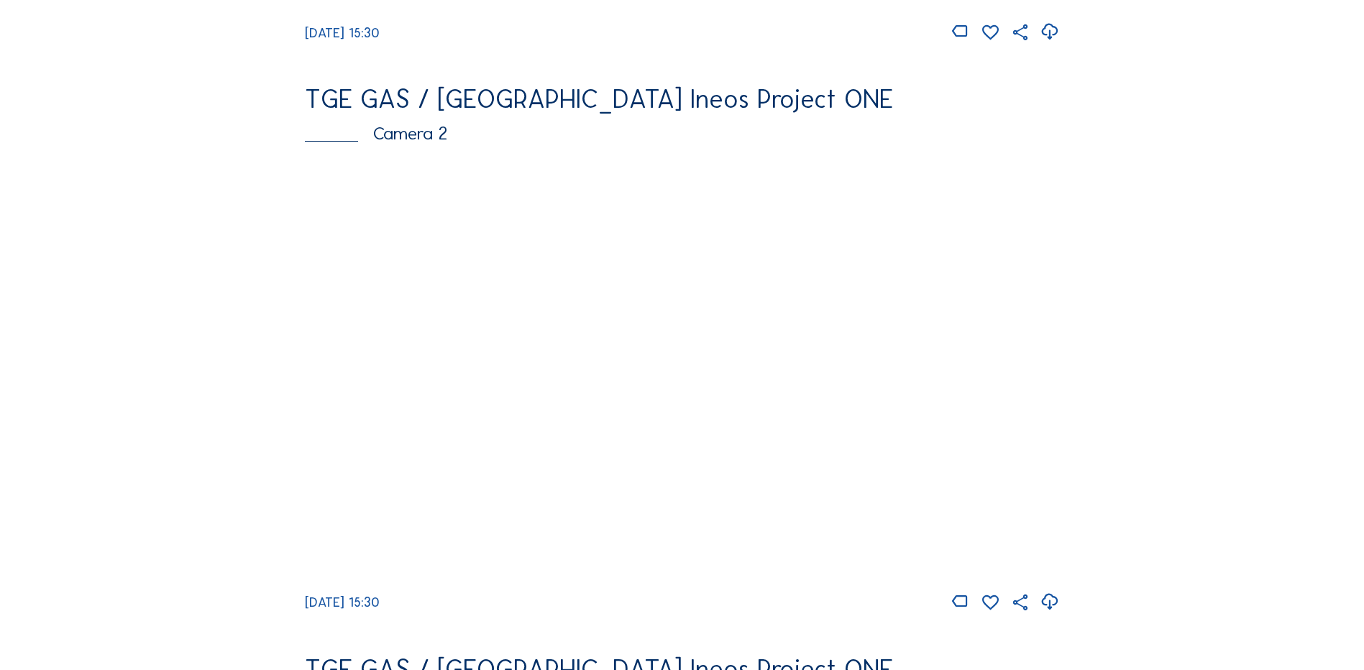
scroll to position [647, 0]
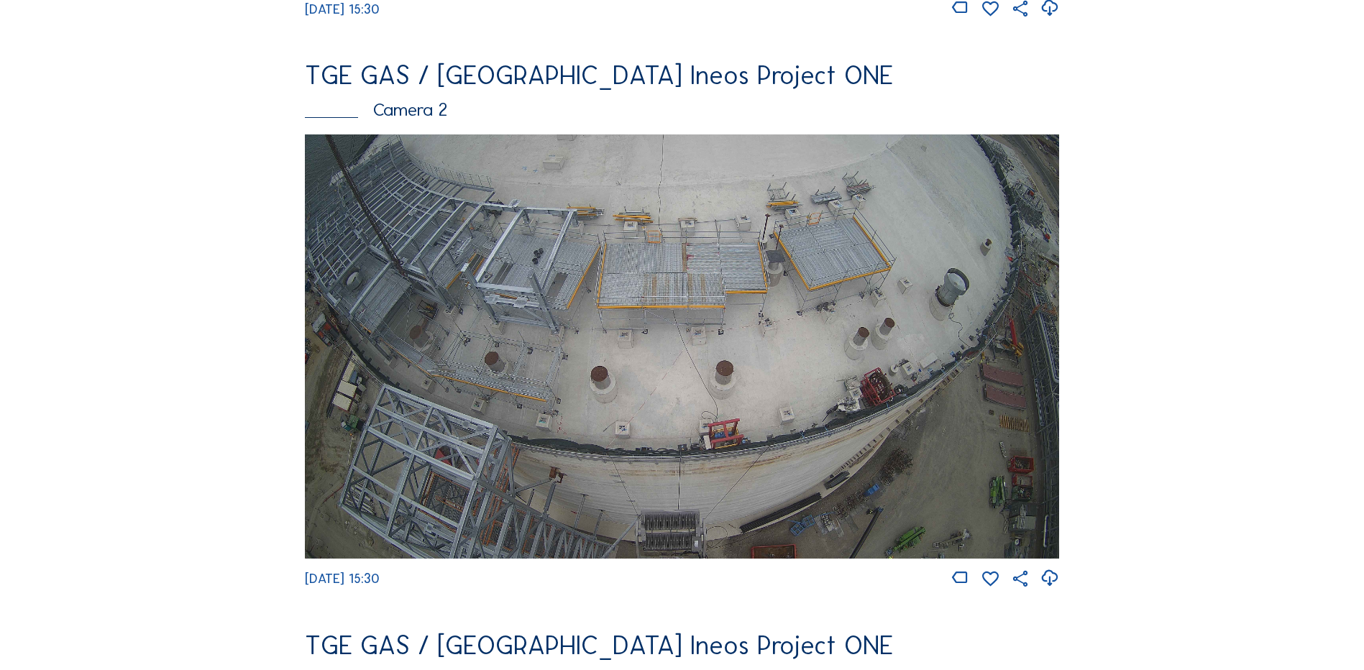
click at [717, 312] on img at bounding box center [682, 346] width 754 height 424
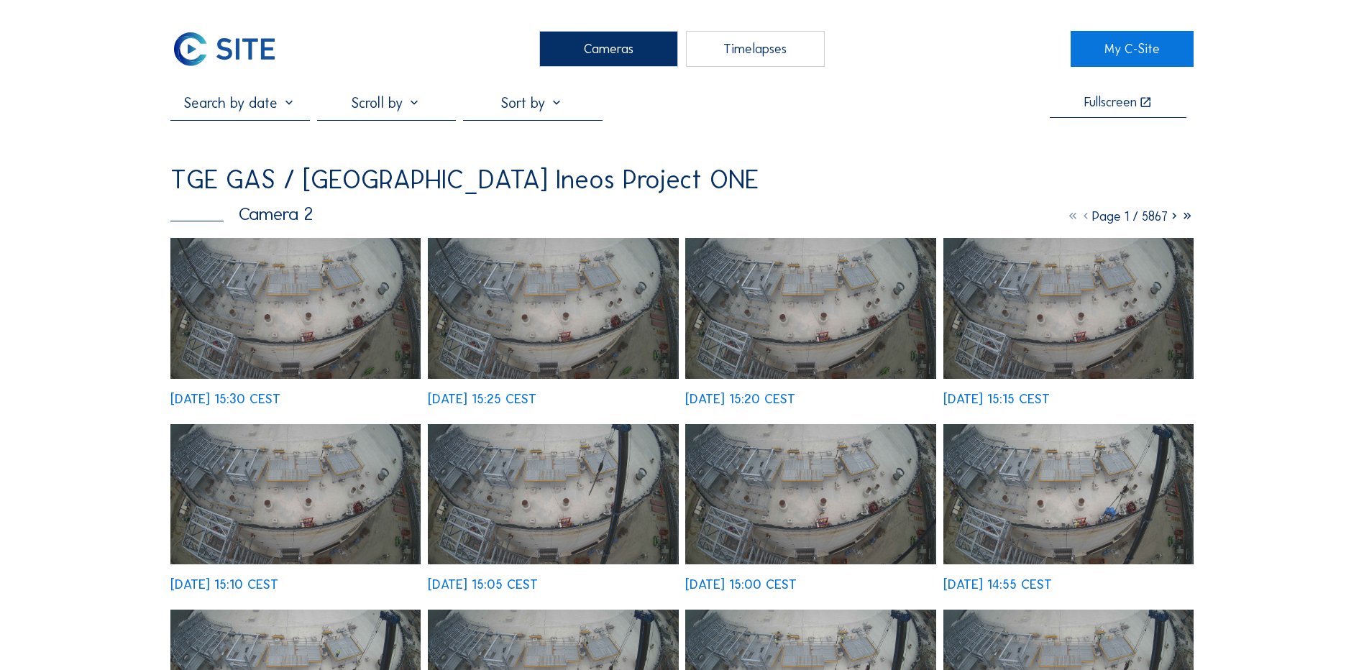
click at [283, 287] on img at bounding box center [295, 308] width 250 height 141
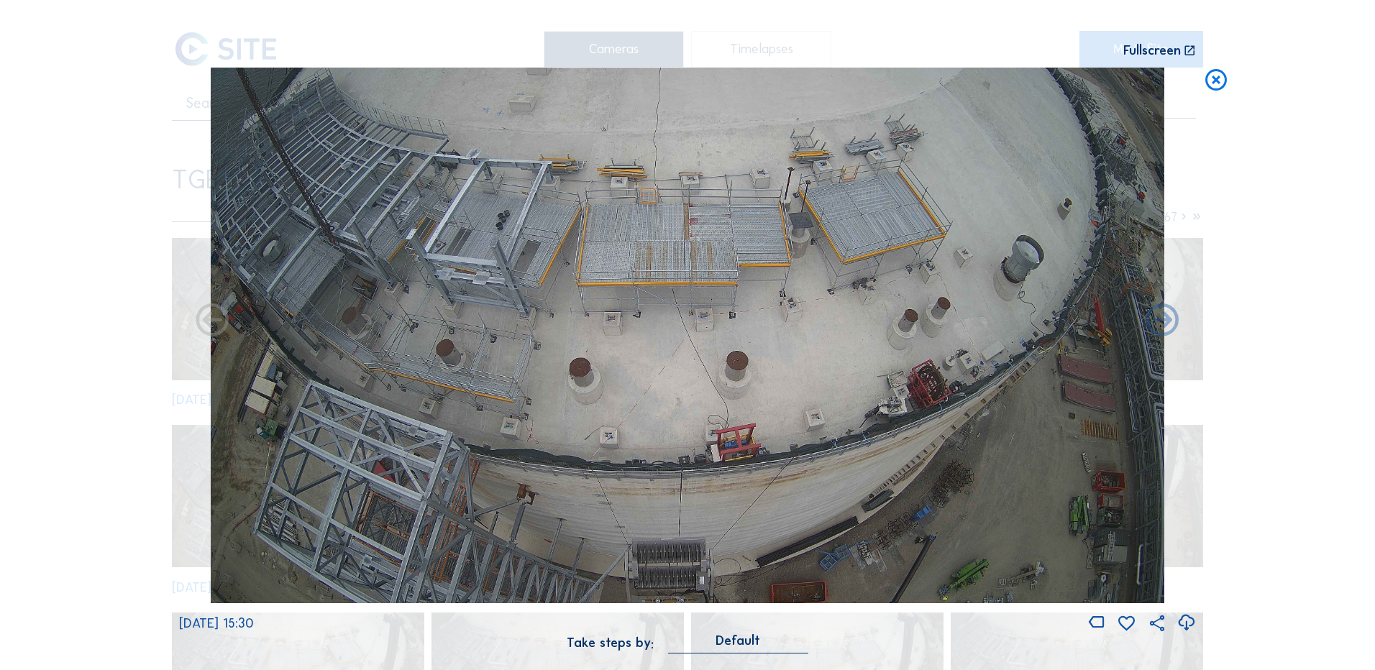
click at [1187, 621] on icon at bounding box center [1185, 623] width 19 height 24
click at [40, 237] on div "Scroll to travel through time | Press 'Alt' Button + Scroll to Zoom | Click and…" at bounding box center [687, 335] width 1375 height 670
click at [1208, 78] on icon at bounding box center [1216, 81] width 26 height 27
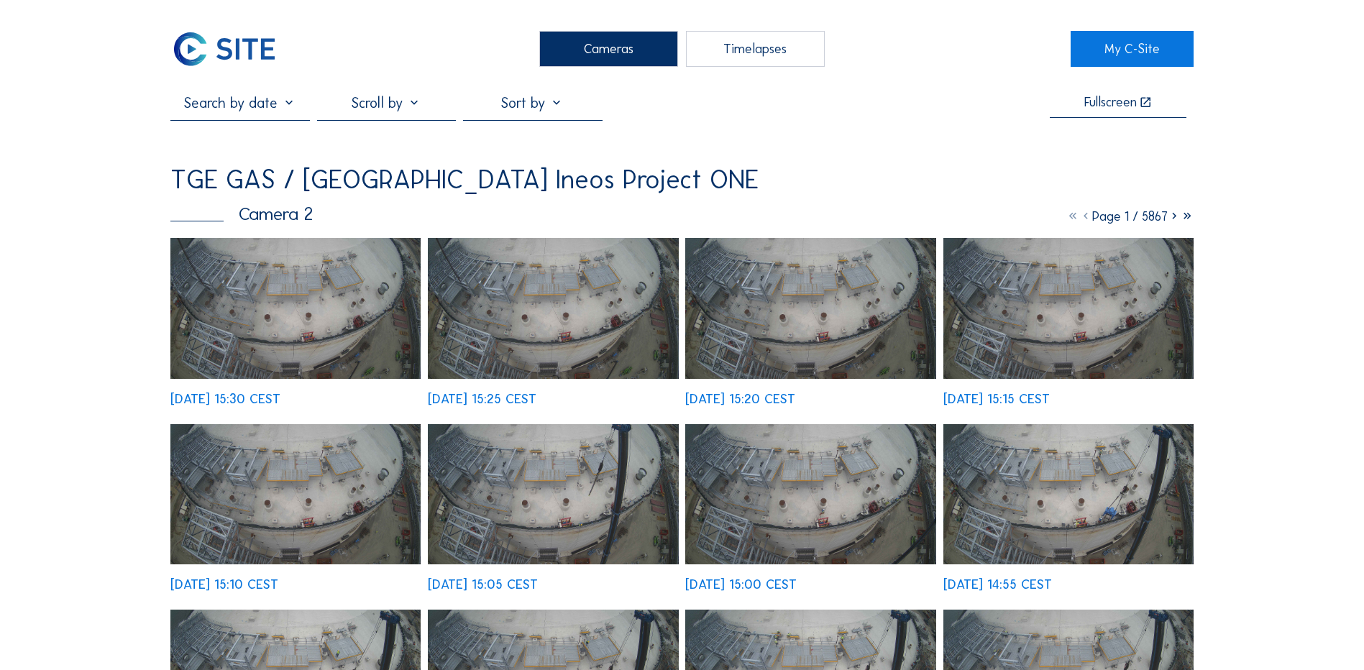
click at [589, 56] on div "Cameras" at bounding box center [608, 49] width 139 height 36
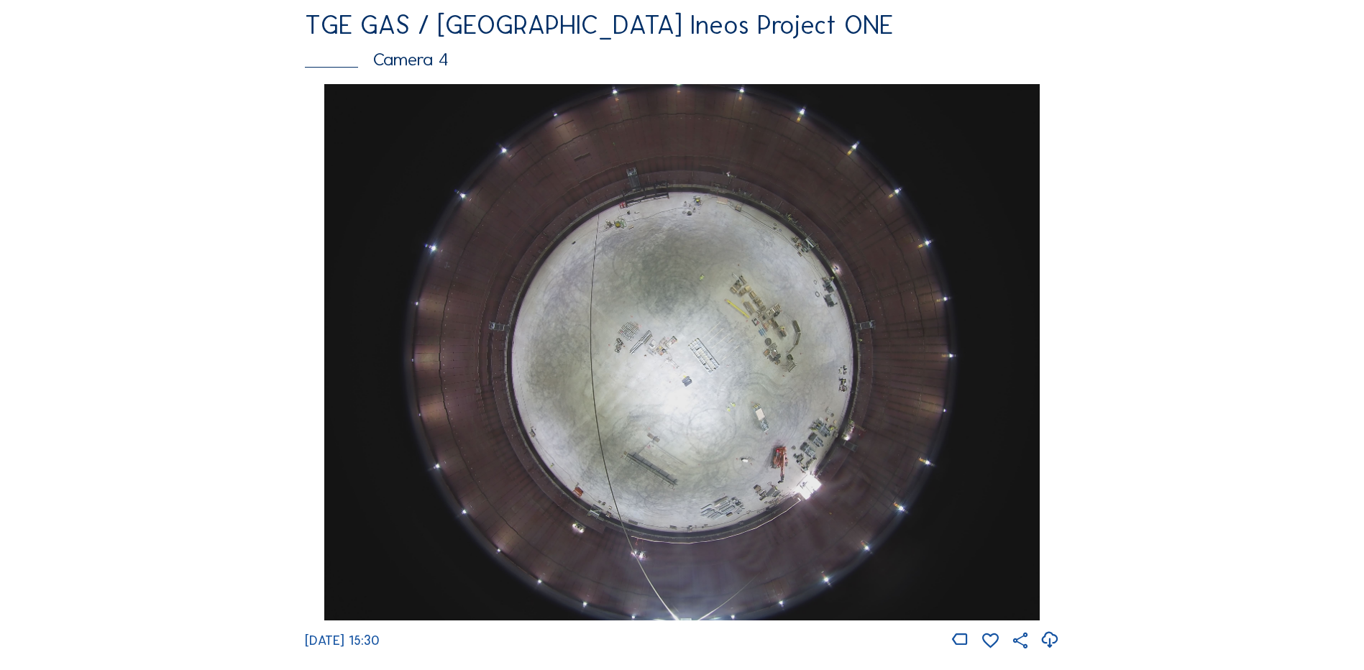
scroll to position [1294, 0]
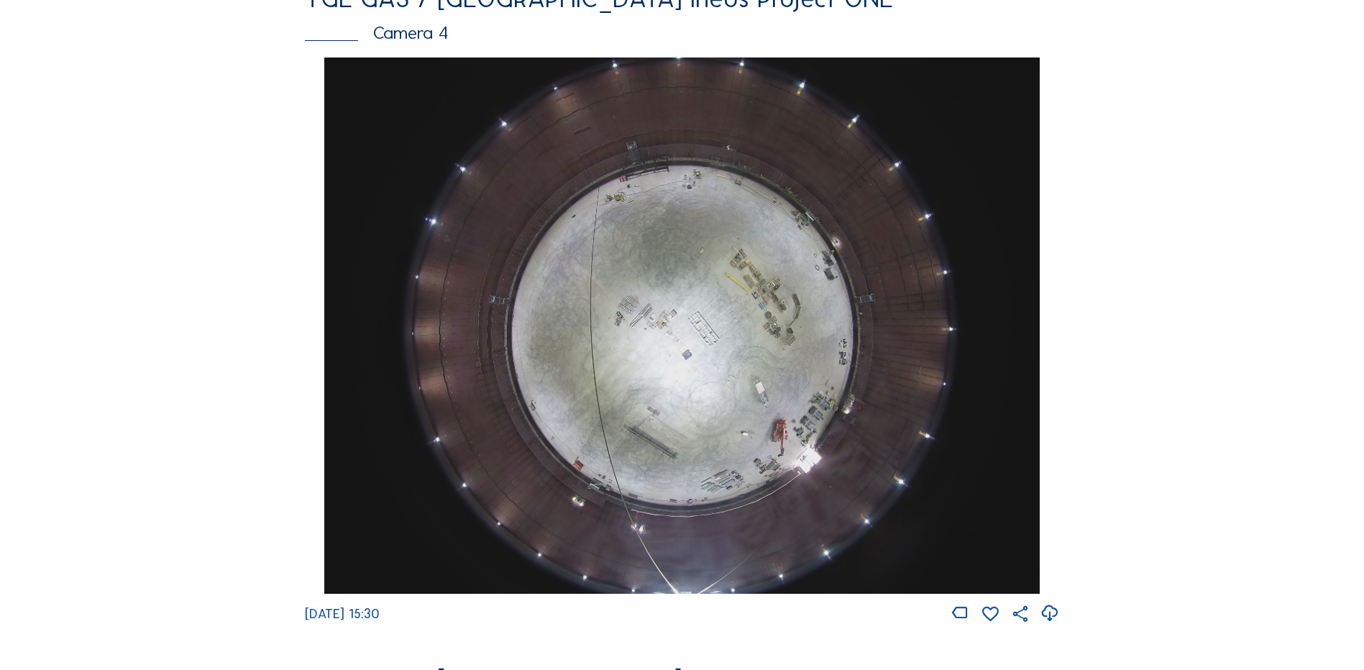
click at [641, 383] on img at bounding box center [681, 326] width 715 height 536
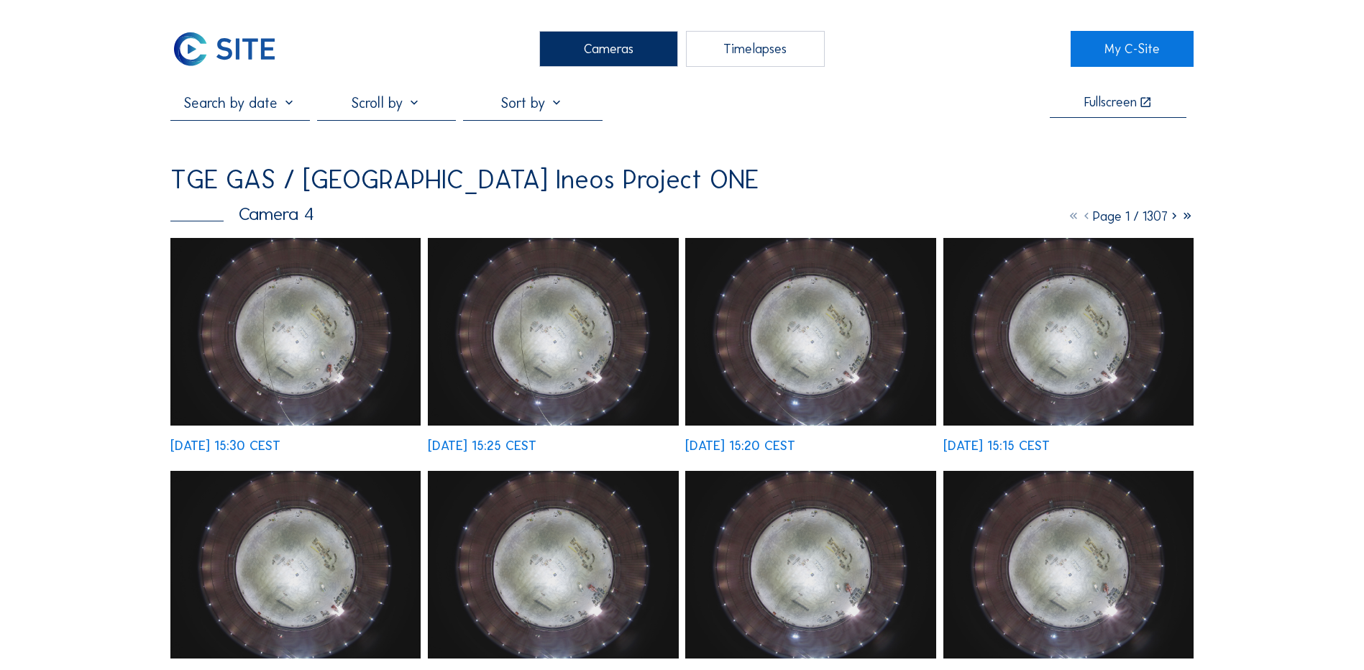
click at [237, 328] on img at bounding box center [295, 332] width 250 height 188
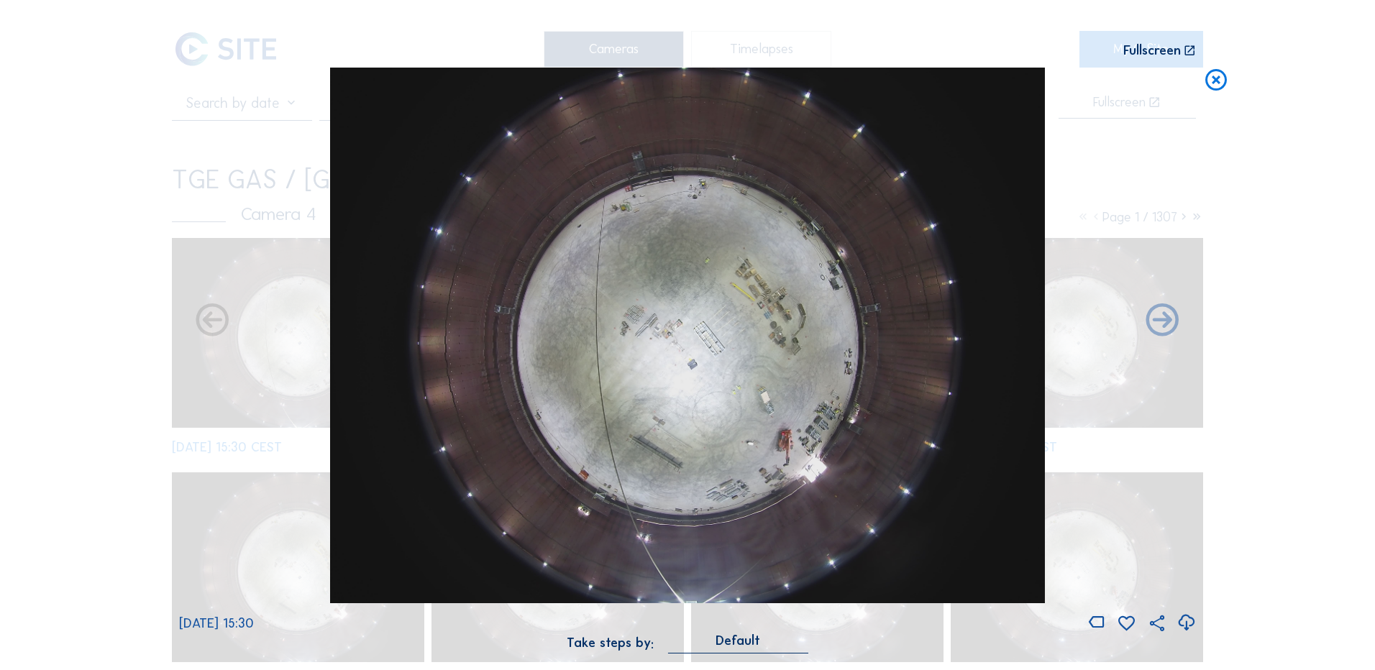
click at [1187, 621] on icon at bounding box center [1185, 623] width 19 height 24
click at [93, 329] on div "Scroll to travel through time | Press 'Alt' Button + Scroll to Zoom | Click and…" at bounding box center [687, 335] width 1375 height 670
click at [1219, 83] on icon at bounding box center [1216, 81] width 26 height 27
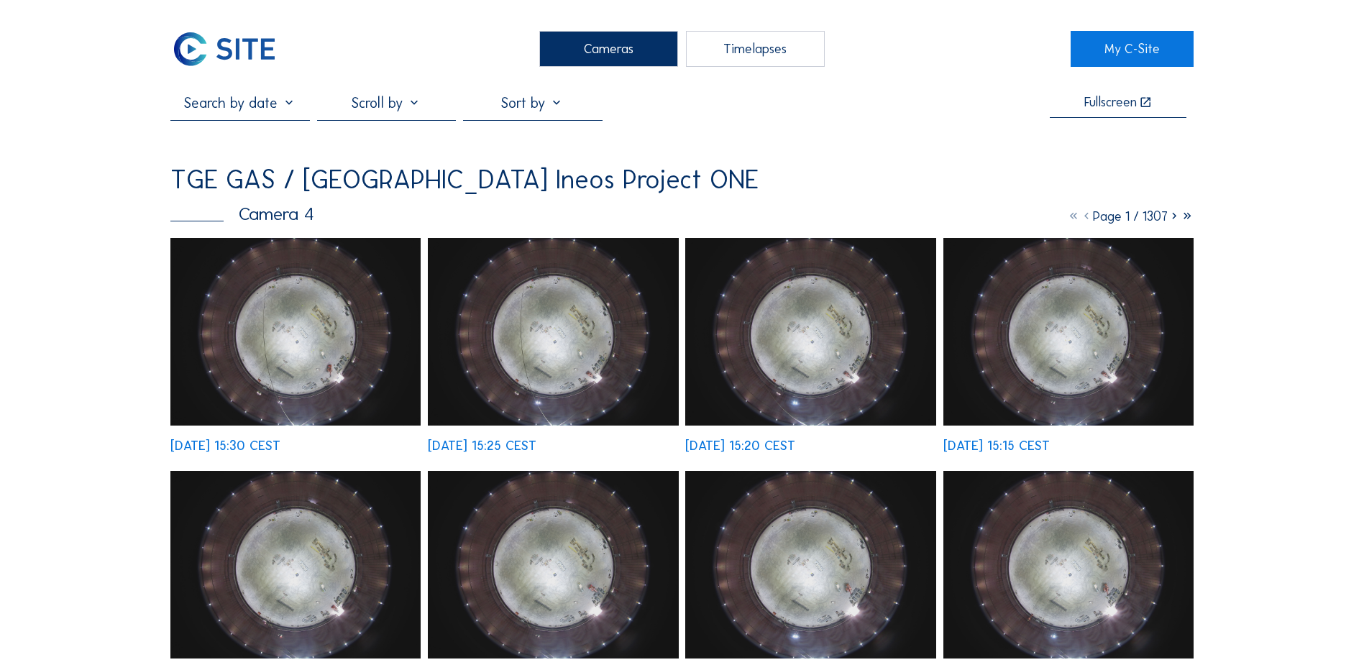
click at [615, 51] on div "Cameras" at bounding box center [608, 49] width 139 height 36
